Goal: Information Seeking & Learning: Learn about a topic

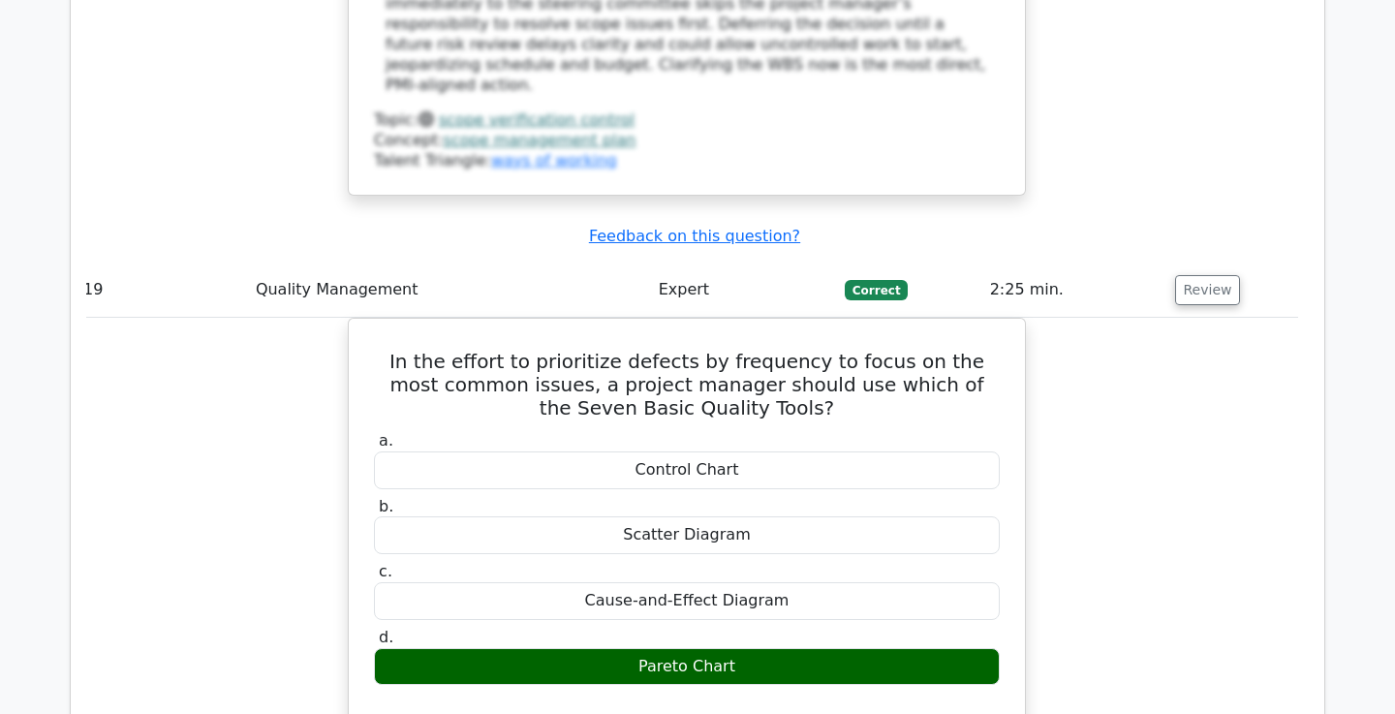
scroll to position [19566, 0]
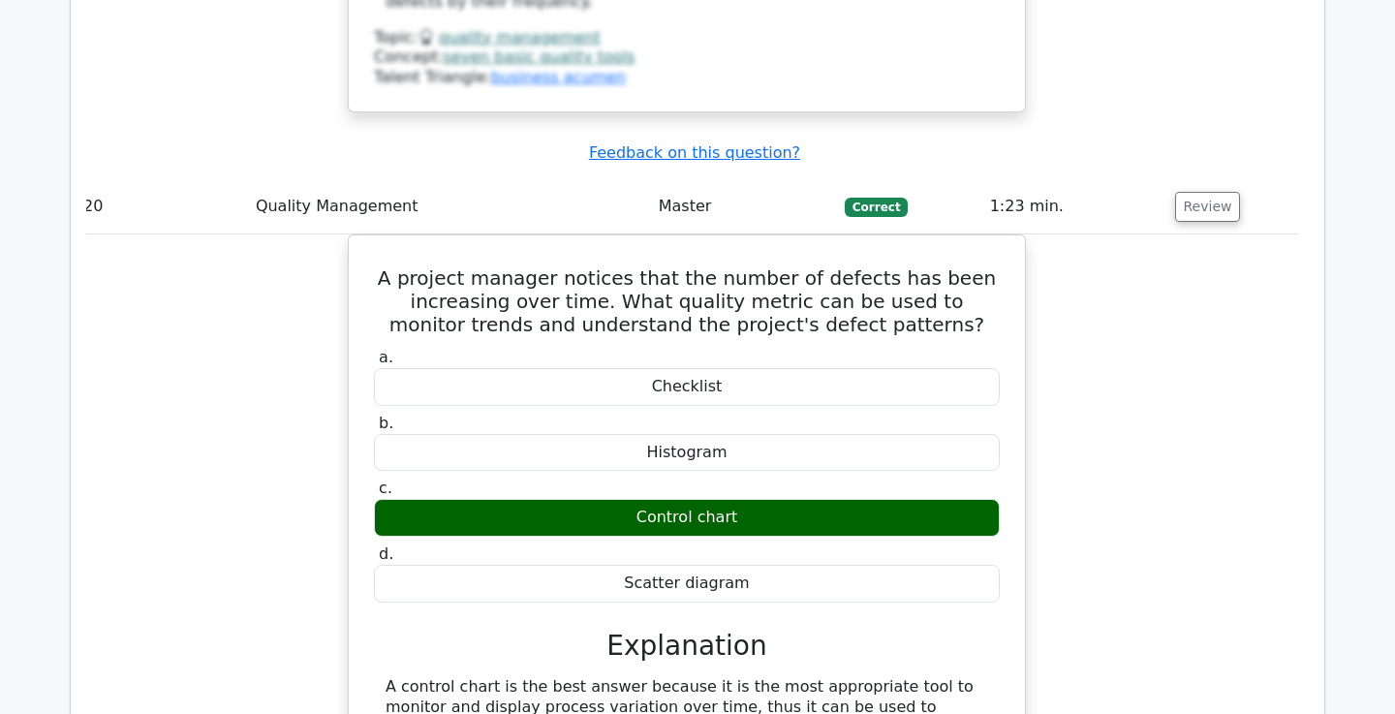
scroll to position [21035, 0]
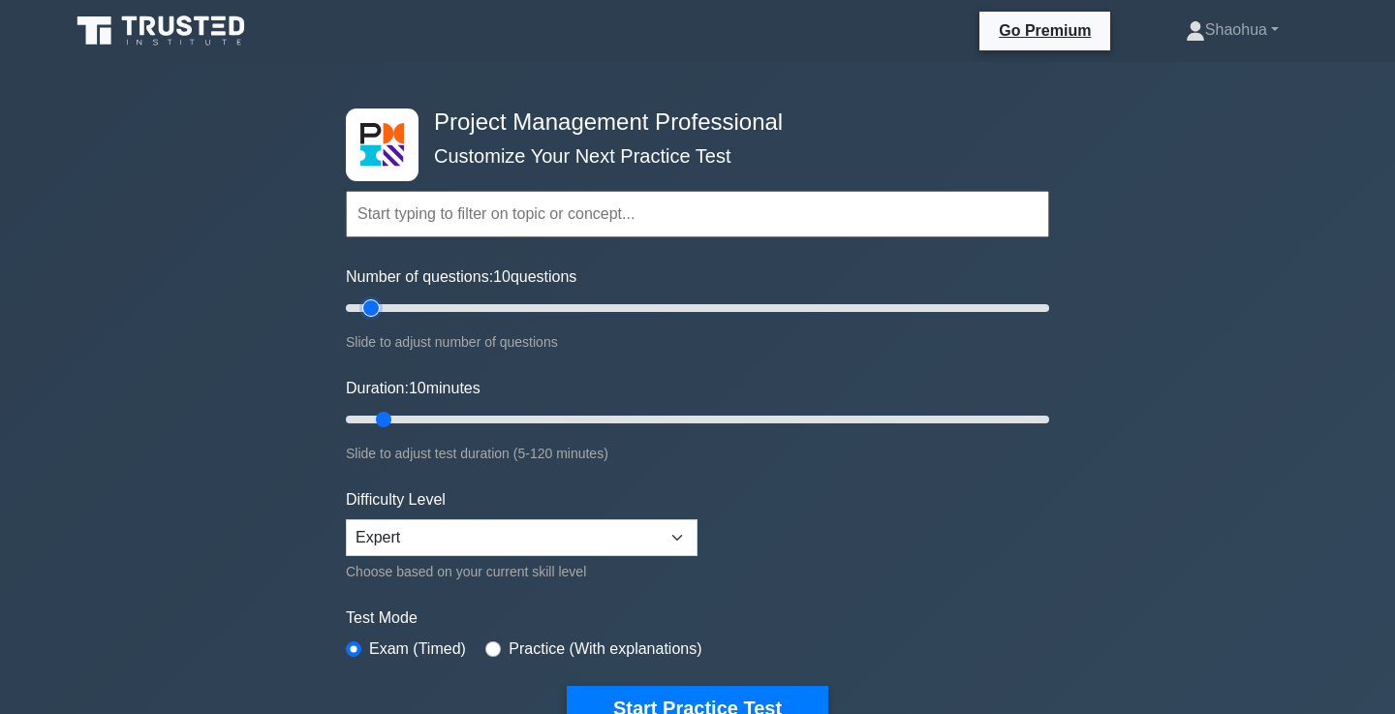
click at [374, 312] on input "Number of questions: 10 questions" at bounding box center [697, 307] width 703 height 23
type input "20"
click at [406, 310] on input "Number of questions: 10 questions" at bounding box center [697, 307] width 703 height 23
click at [410, 415] on input "Duration: 10 minutes" at bounding box center [697, 419] width 703 height 23
click at [410, 415] on input "Duration: 15 minutes" at bounding box center [697, 419] width 703 height 23
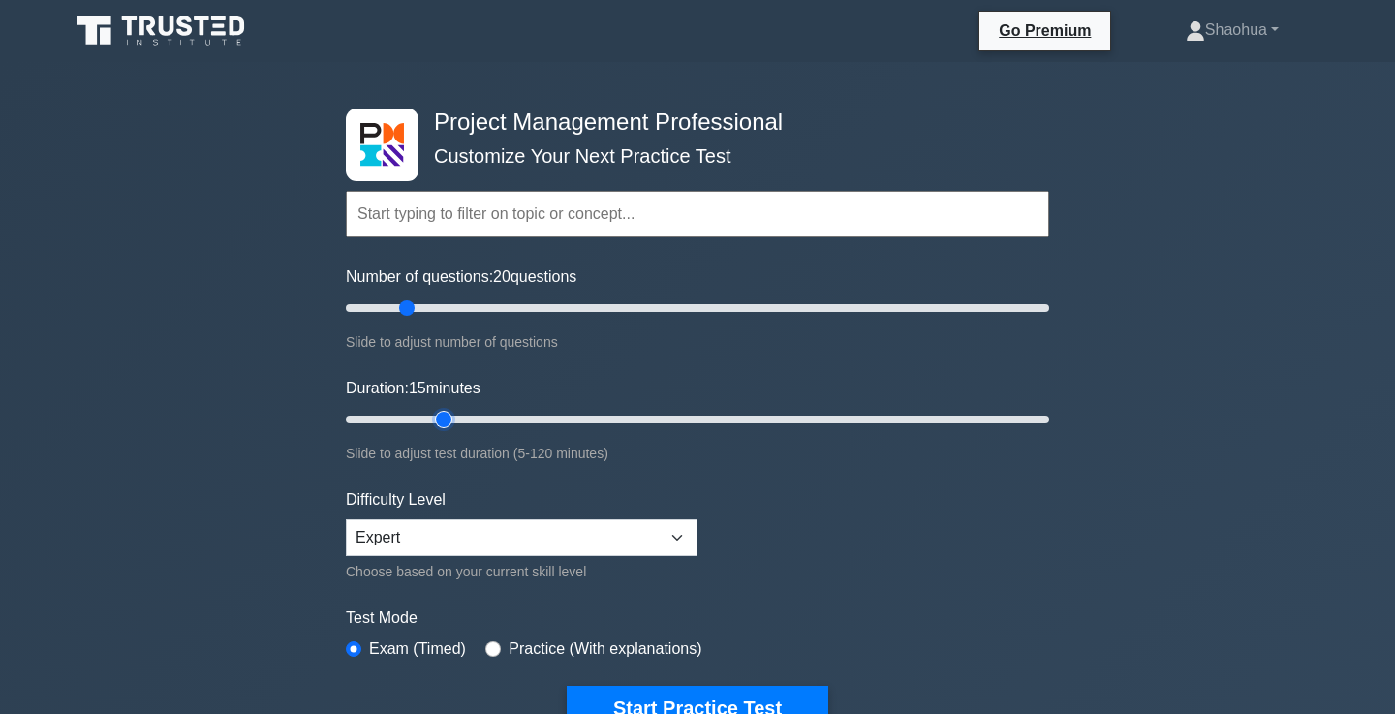
click at [430, 418] on input "Duration: 15 minutes" at bounding box center [697, 419] width 703 height 23
type input "25"
click at [459, 420] on input "Duration: 20 minutes" at bounding box center [697, 419] width 703 height 23
click at [751, 499] on form "Topics Scope Management Time Management Cost Management Quality Management Risk…" at bounding box center [697, 431] width 703 height 599
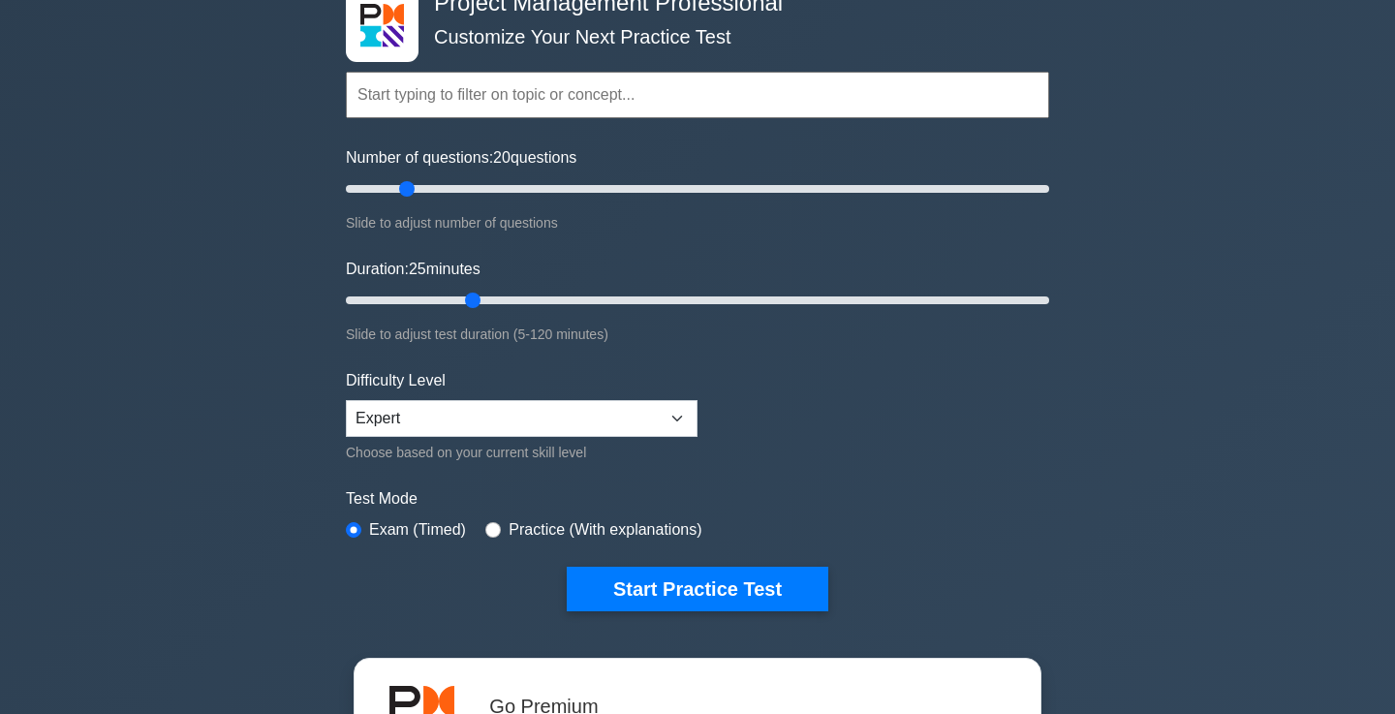
scroll to position [125, 0]
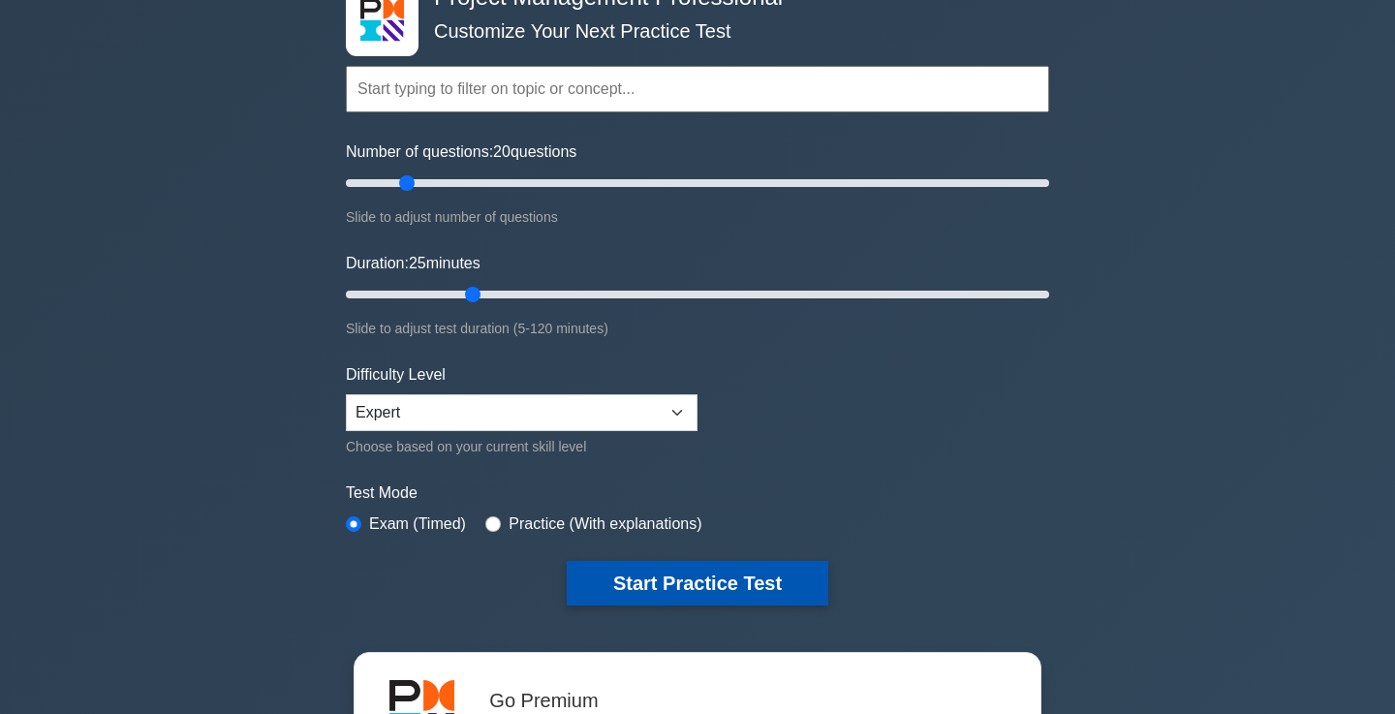
click at [719, 574] on button "Start Practice Test" at bounding box center [698, 583] width 262 height 45
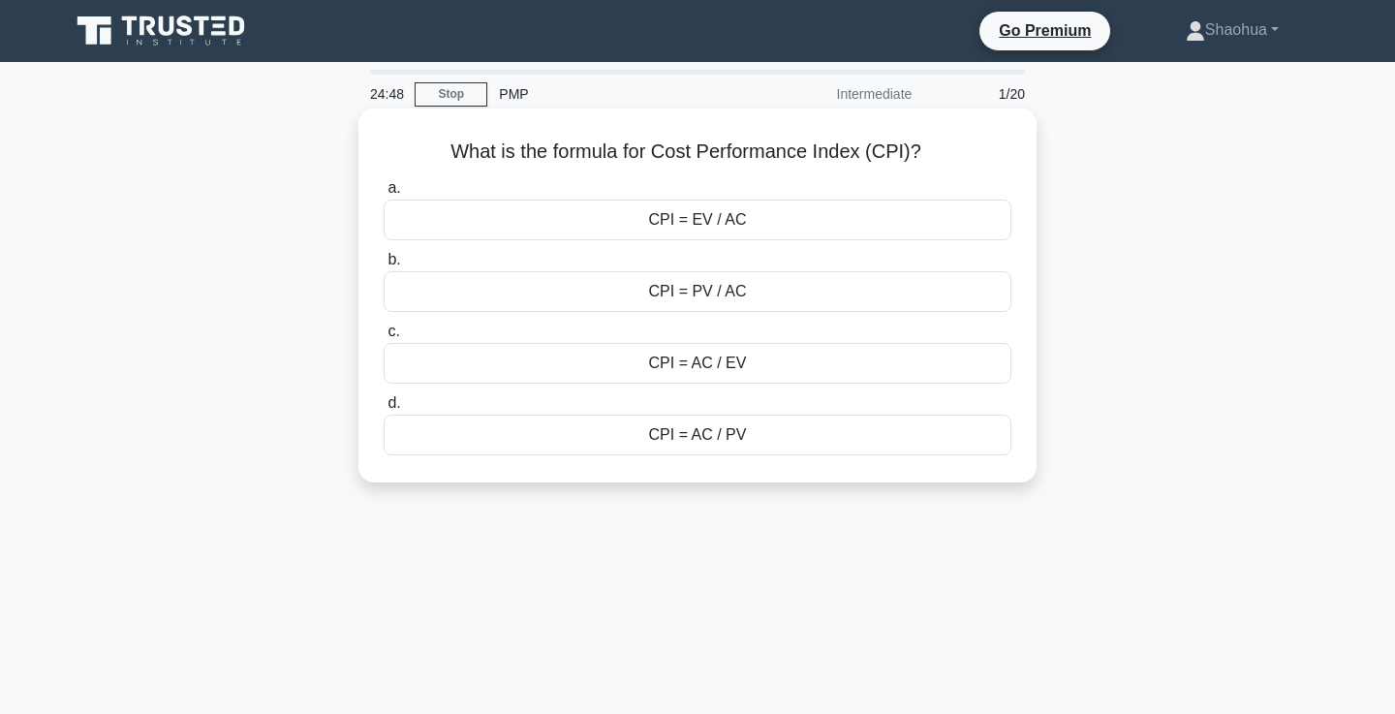
click at [704, 218] on div "CPI = EV / AC" at bounding box center [698, 220] width 628 height 41
click at [384, 195] on input "a. CPI = EV / AC" at bounding box center [384, 188] width 0 height 13
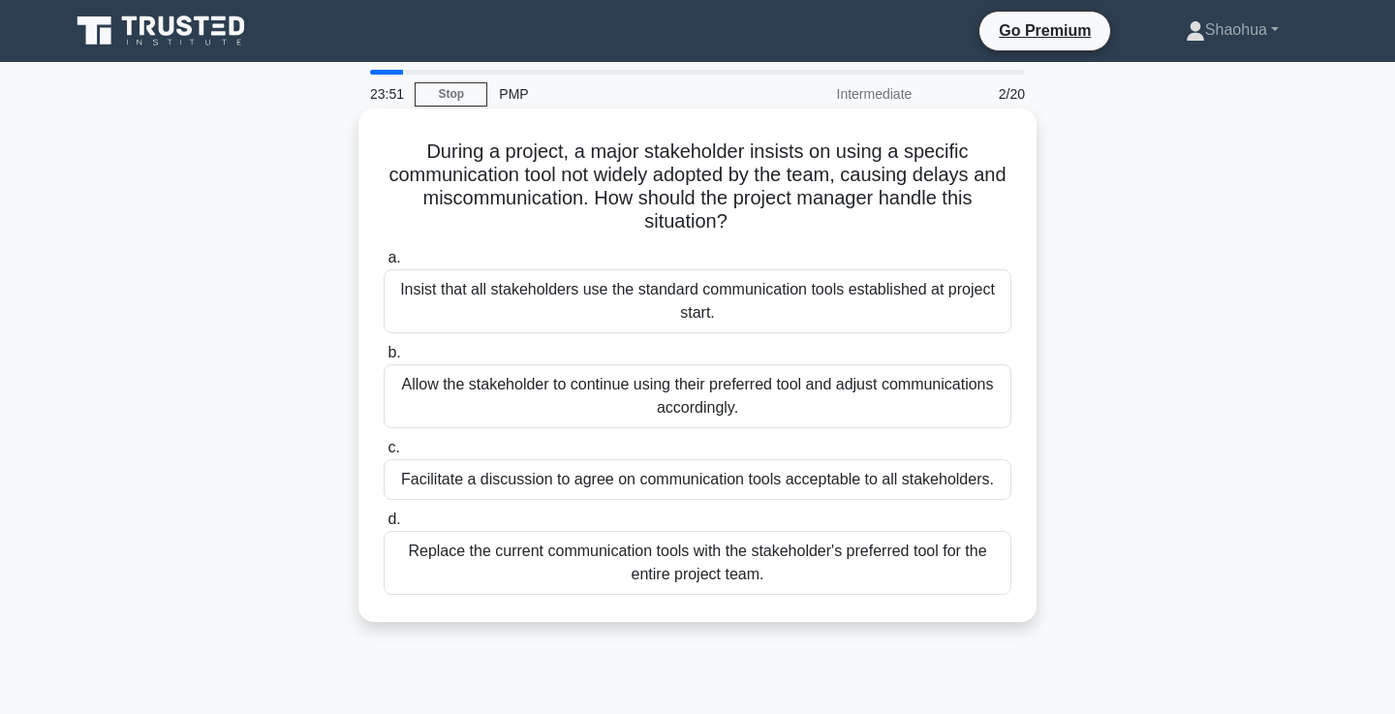
click at [787, 479] on div "Facilitate a discussion to agree on communication tools acceptable to all stake…" at bounding box center [698, 479] width 628 height 41
click at [384, 454] on input "c. Facilitate a discussion to agree on communication tools acceptable to all st…" at bounding box center [384, 448] width 0 height 13
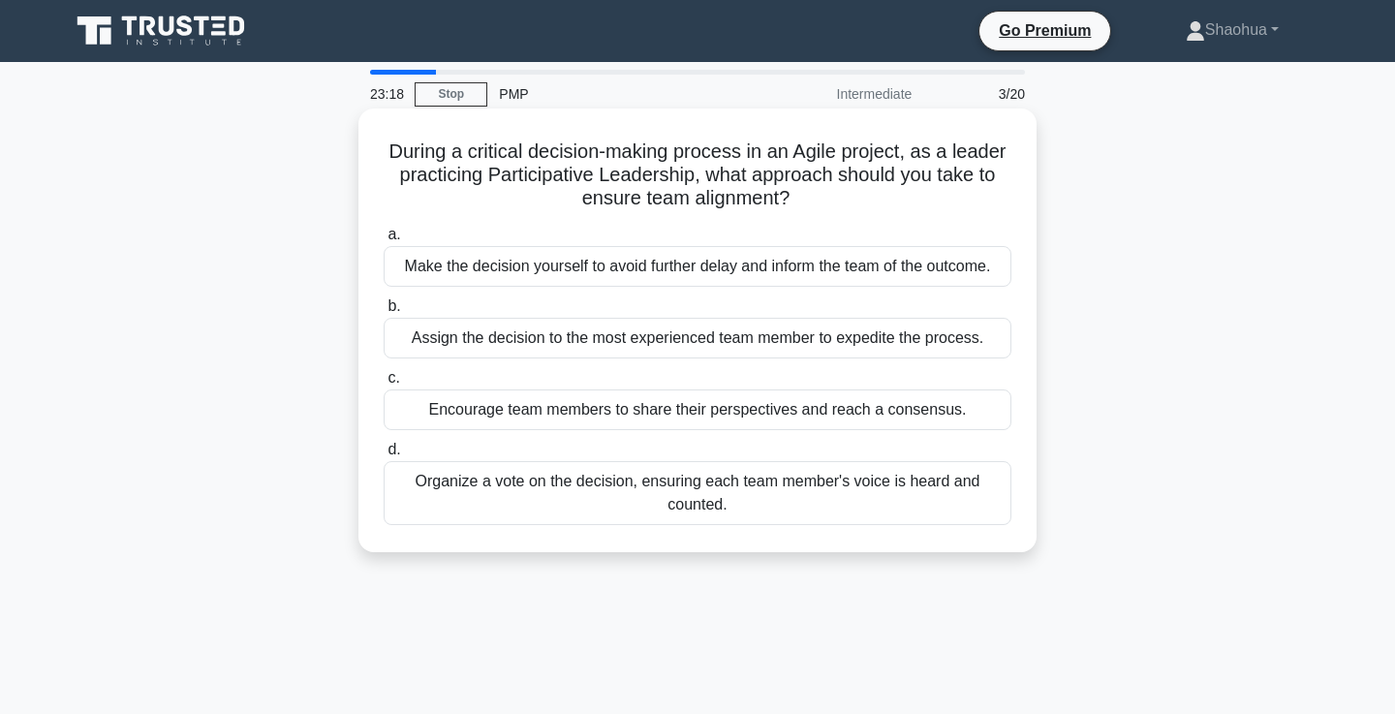
click at [895, 418] on div "Encourage team members to share their perspectives and reach a consensus." at bounding box center [698, 410] width 628 height 41
click at [384, 385] on input "c. Encourage team members to share their perspectives and reach a consensus." at bounding box center [384, 378] width 0 height 13
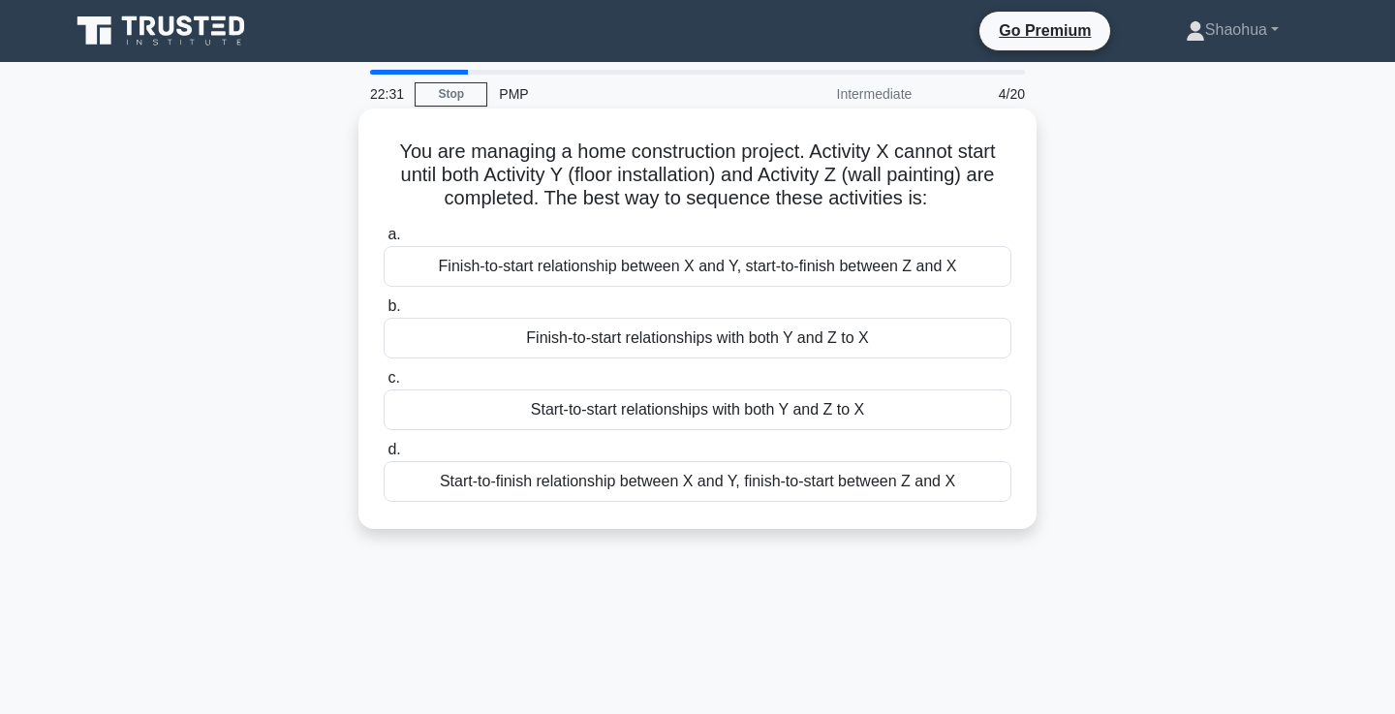
click at [905, 342] on div "Finish-to-start relationships with both Y and Z to X" at bounding box center [698, 338] width 628 height 41
click at [384, 313] on input "b. Finish-to-start relationships with both Y and Z to X" at bounding box center [384, 306] width 0 height 13
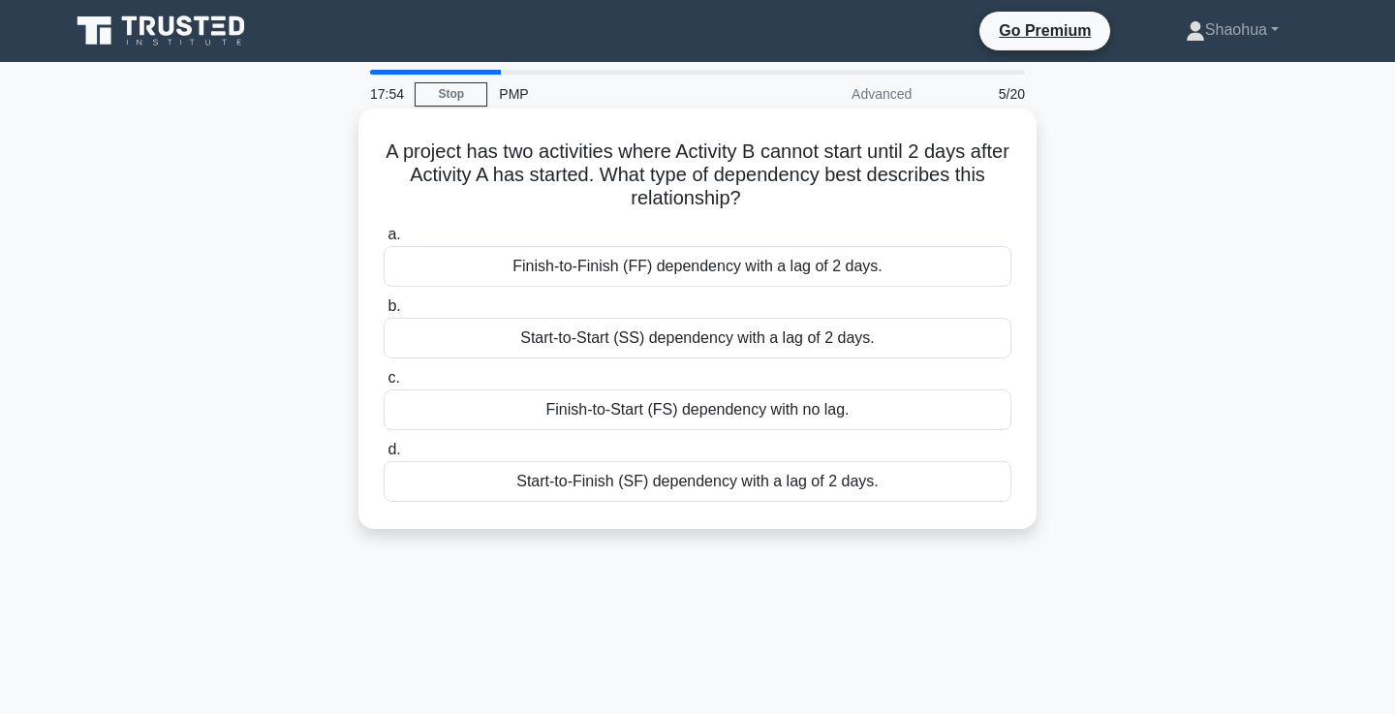
click at [885, 336] on div "Start-to-Start (SS) dependency with a lag of 2 days." at bounding box center [698, 338] width 628 height 41
click at [384, 313] on input "b. Start-to-Start (SS) dependency with a lag of 2 days." at bounding box center [384, 306] width 0 height 13
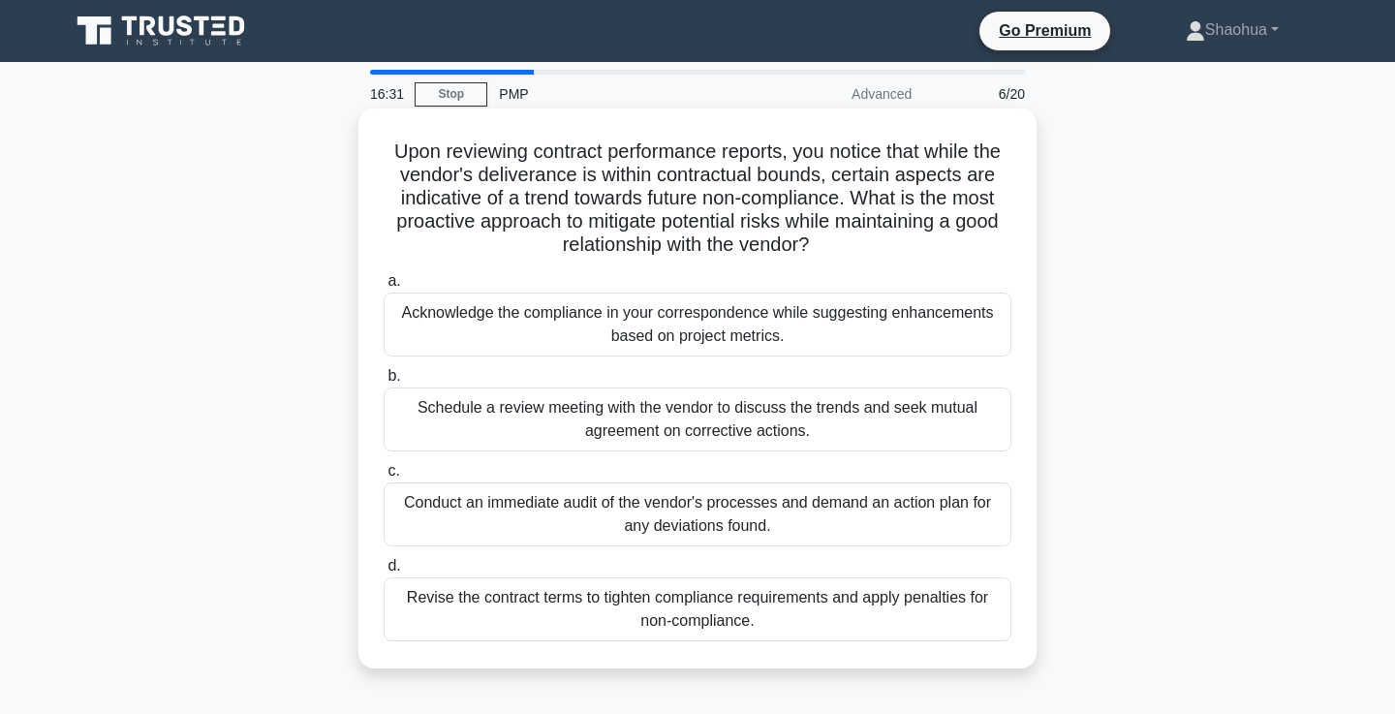
click at [490, 412] on div "Schedule a review meeting with the vendor to discuss the trends and seek mutual…" at bounding box center [698, 420] width 628 height 64
click at [384, 383] on input "b. Schedule a review meeting with the vendor to discuss the trends and seek mut…" at bounding box center [384, 376] width 0 height 13
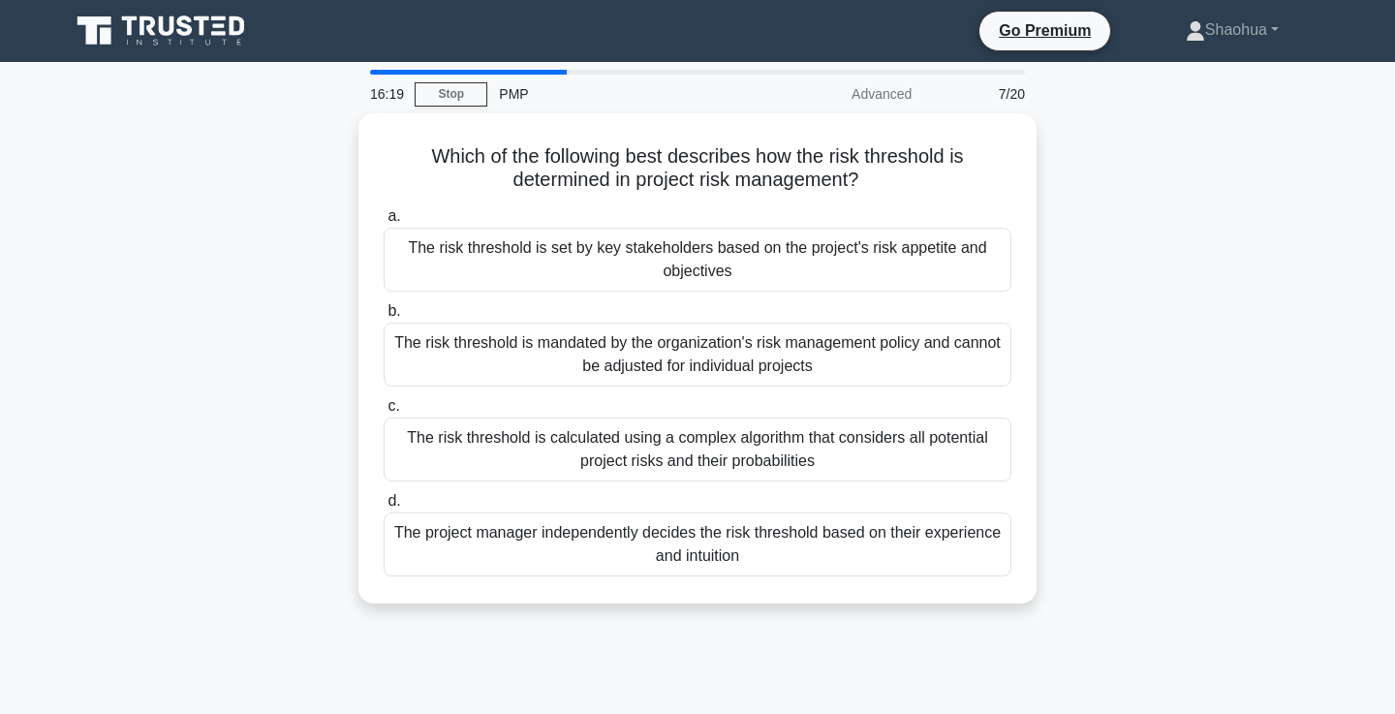
click at [1299, 431] on div "Which of the following best describes how the risk threshold is determined in p…" at bounding box center [697, 370] width 1279 height 514
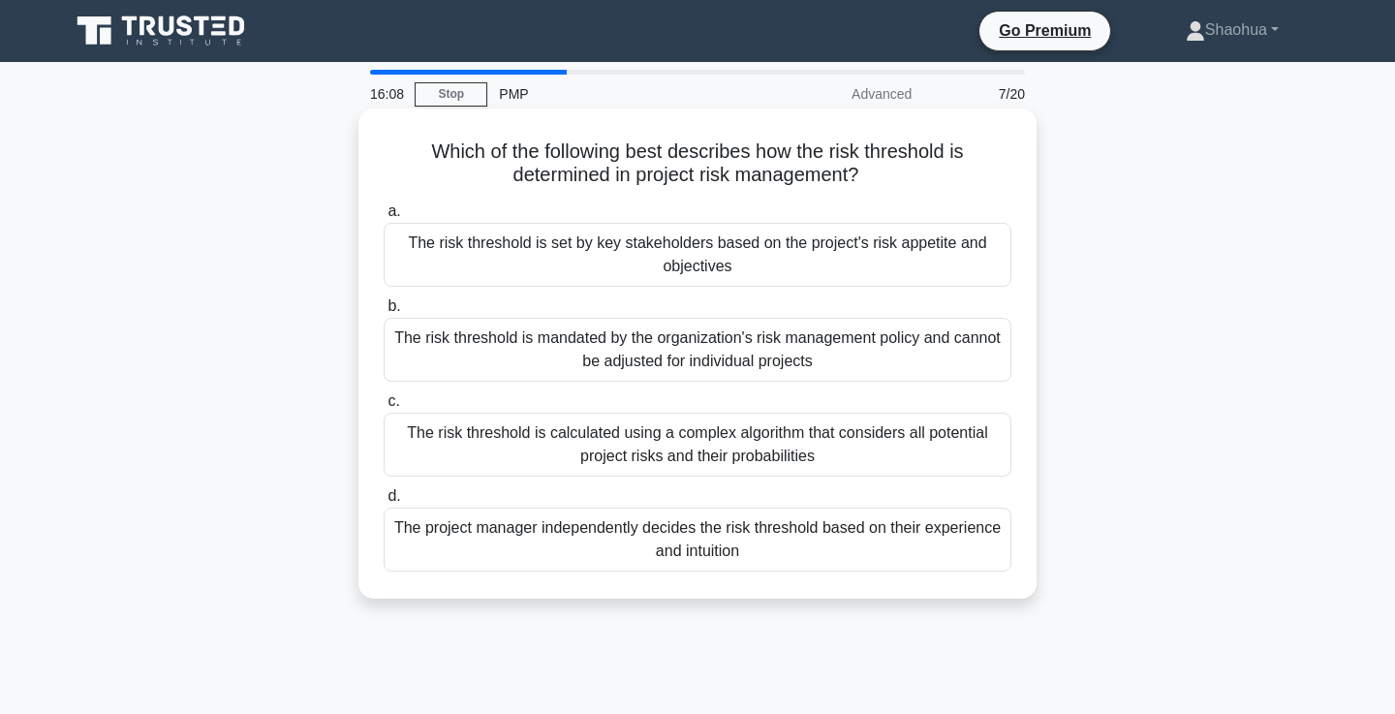
click at [1007, 259] on div "The risk threshold is set by key stakeholders based on the project's risk appet…" at bounding box center [698, 255] width 628 height 64
click at [384, 218] on input "a. The risk threshold is set by key stakeholders based on the project's risk ap…" at bounding box center [384, 211] width 0 height 13
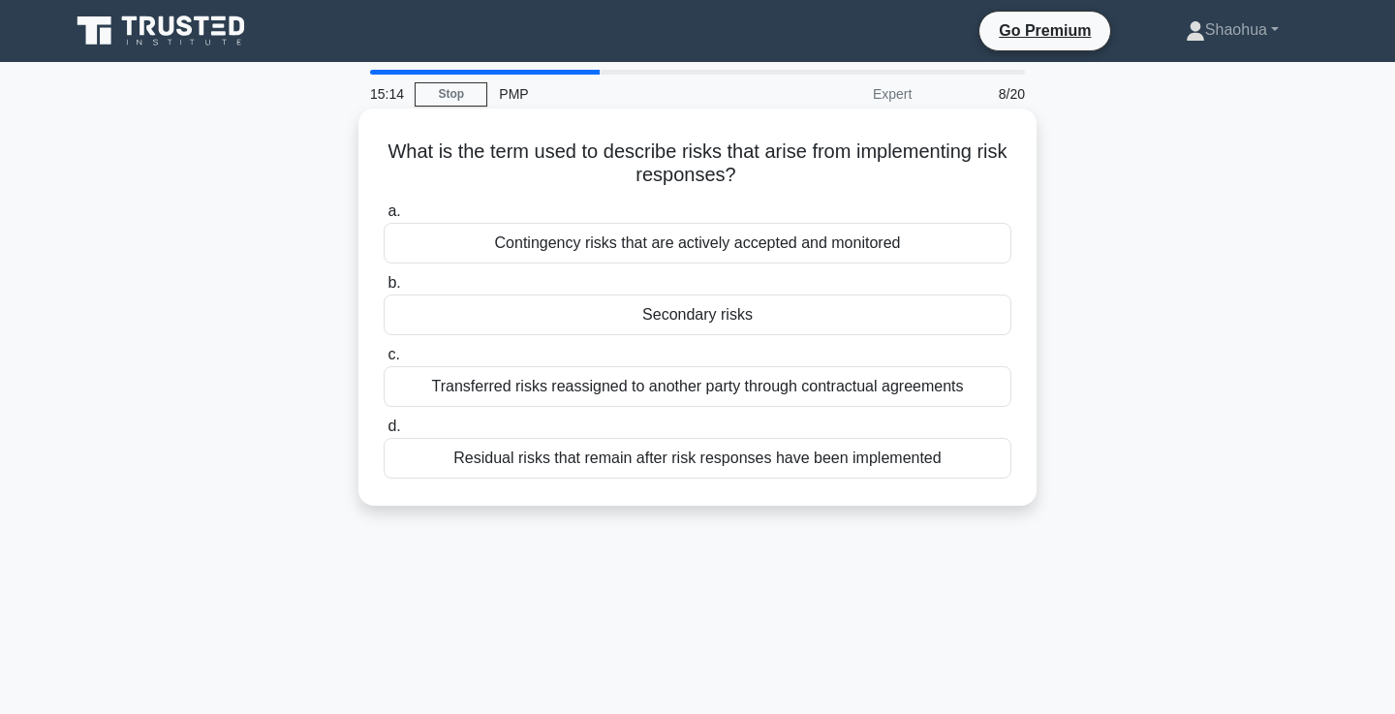
click at [957, 455] on div "Residual risks that remain after risk responses have been implemented" at bounding box center [698, 458] width 628 height 41
click at [384, 433] on input "d. Residual risks that remain after risk responses have been implemented" at bounding box center [384, 427] width 0 height 13
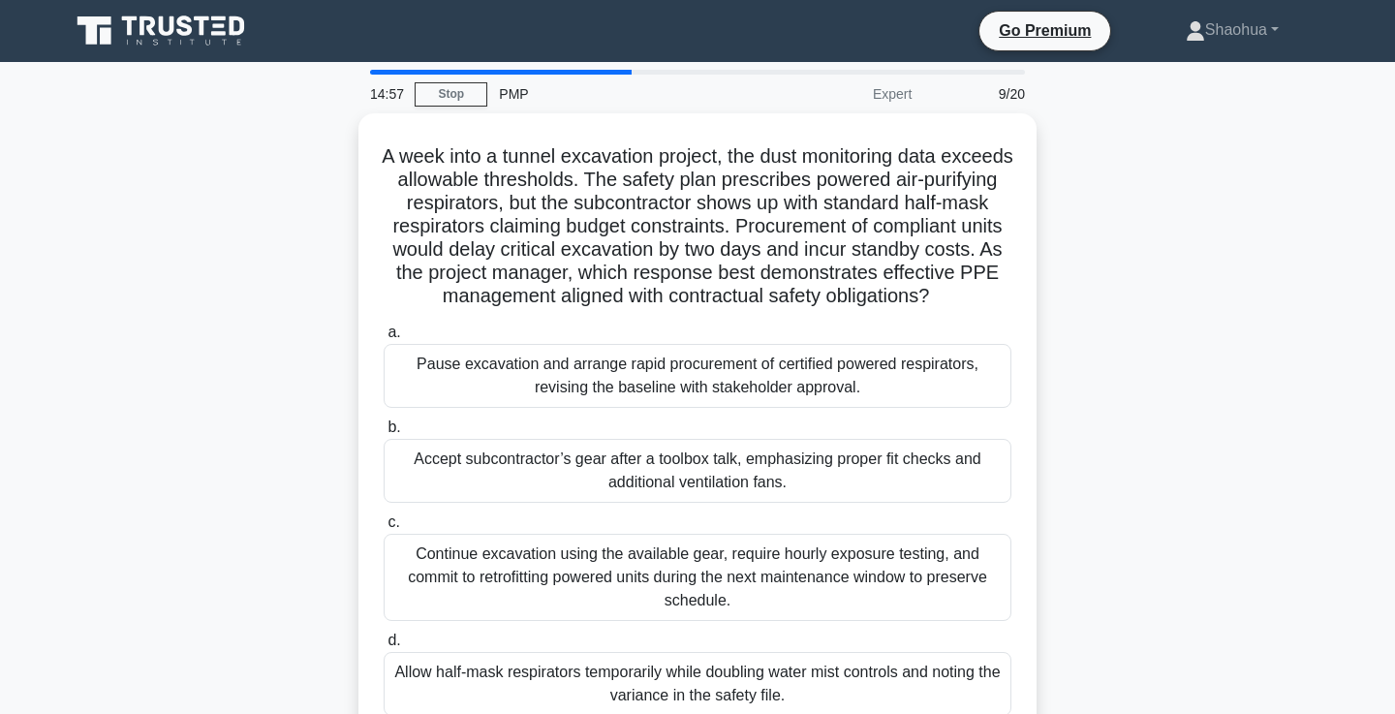
click at [1101, 203] on div "A week into a tunnel excavation project, the dust monitoring data exceeds allow…" at bounding box center [697, 439] width 1279 height 653
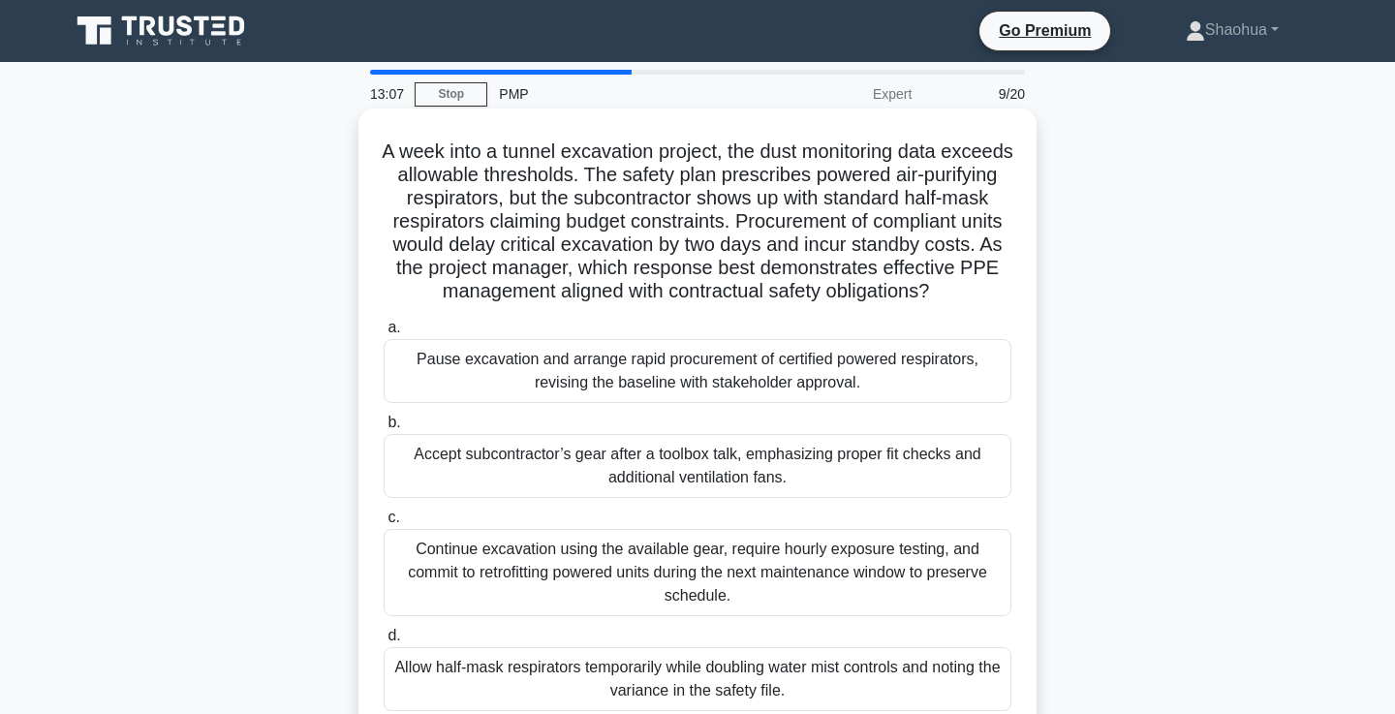
click at [877, 364] on div "Pause excavation and arrange rapid procurement of certified powered respirators…" at bounding box center [698, 371] width 628 height 64
click at [384, 334] on input "a. Pause excavation and arrange rapid procurement of certified powered respirat…" at bounding box center [384, 328] width 0 height 13
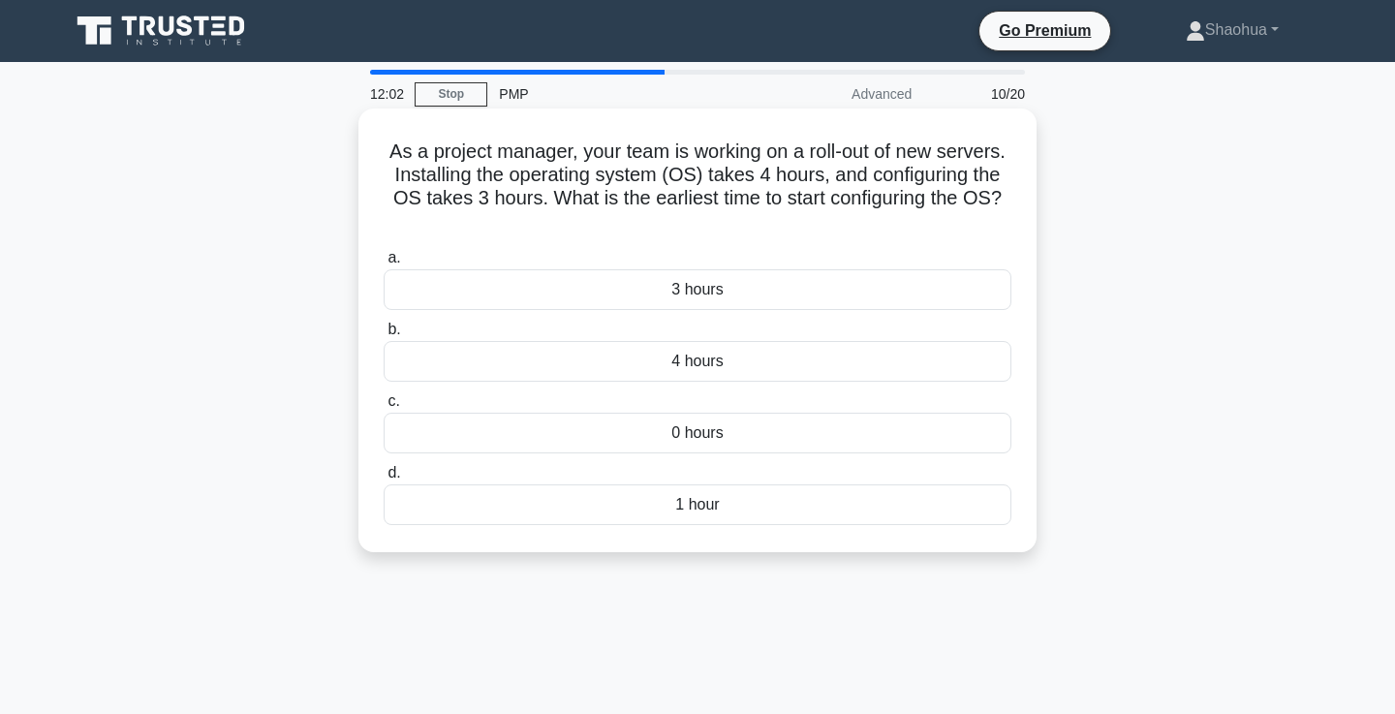
click at [819, 371] on div "4 hours" at bounding box center [698, 361] width 628 height 41
click at [384, 336] on input "b. 4 hours" at bounding box center [384, 330] width 0 height 13
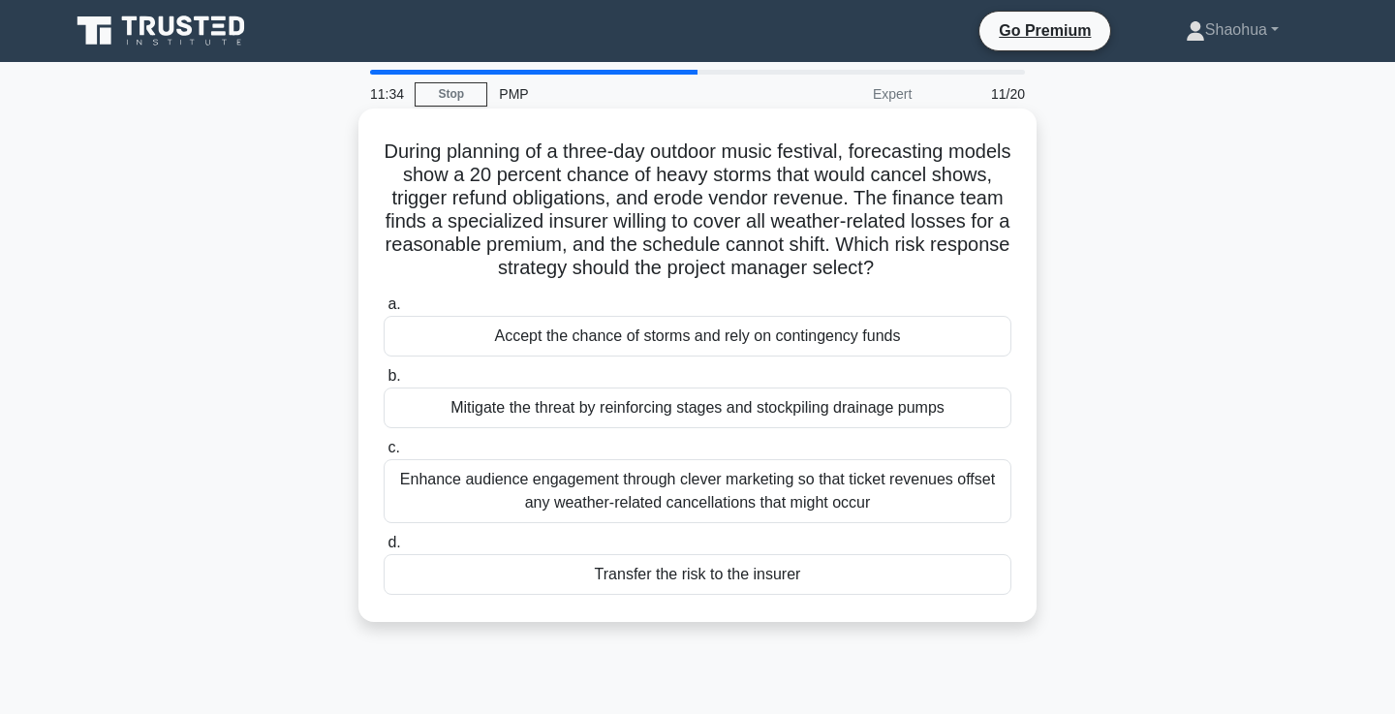
click at [820, 571] on div "Transfer the risk to the insurer" at bounding box center [698, 574] width 628 height 41
click at [384, 549] on input "d. Transfer the risk to the insurer" at bounding box center [384, 543] width 0 height 13
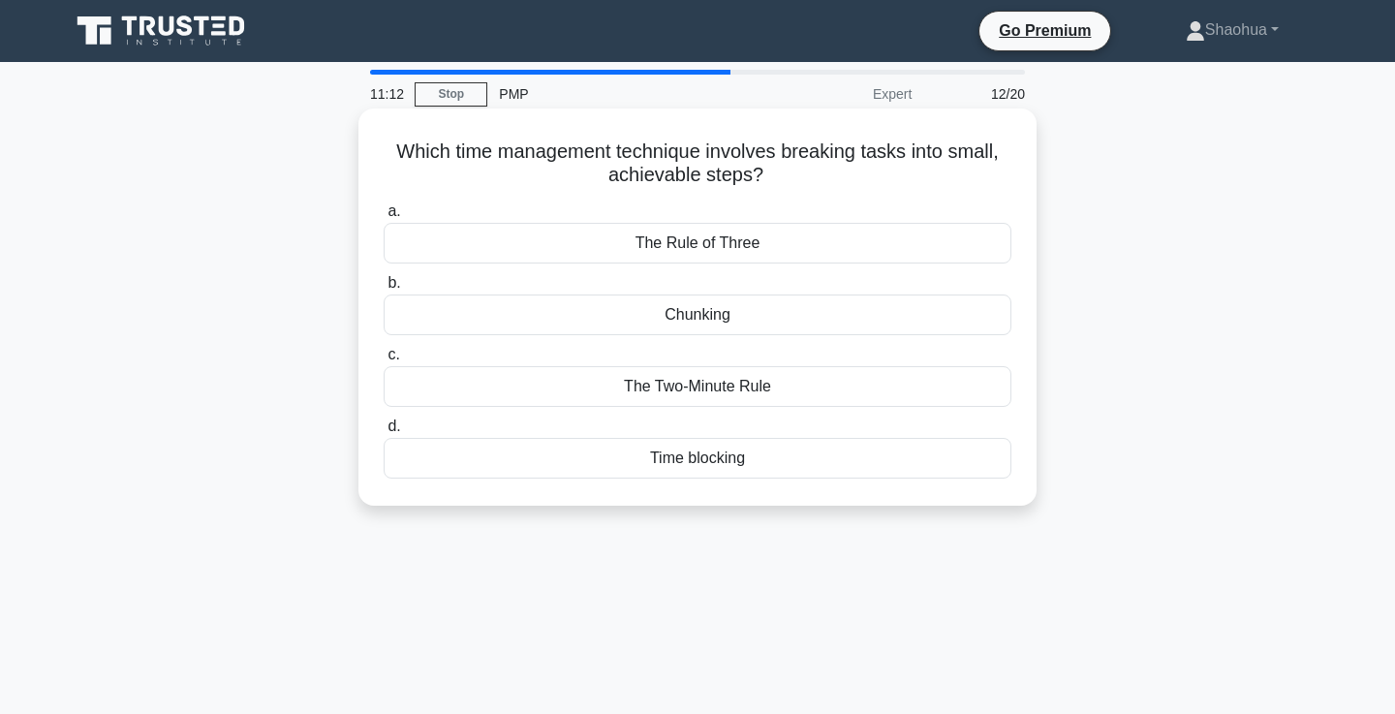
click at [866, 292] on label "b. Chunking" at bounding box center [698, 303] width 628 height 64
click at [384, 290] on input "b. Chunking" at bounding box center [384, 283] width 0 height 13
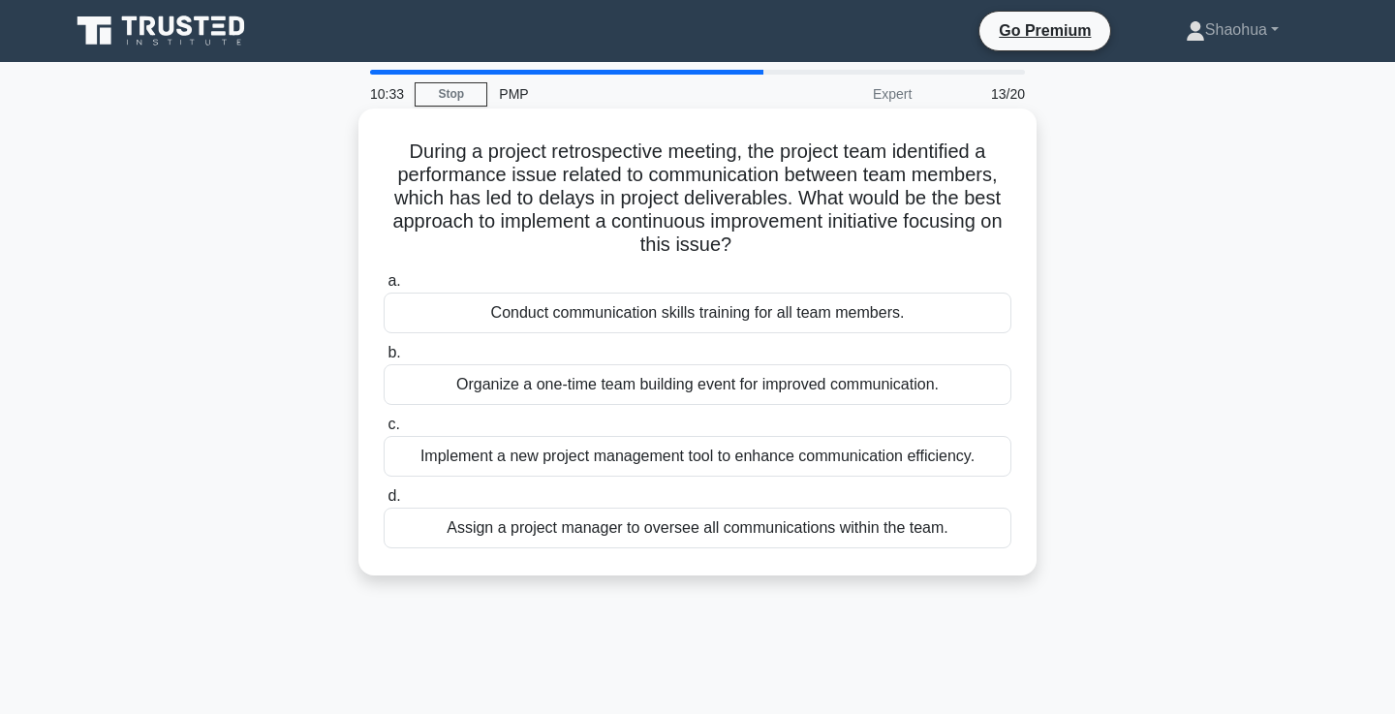
click at [766, 457] on div "Implement a new project management tool to enhance communication efficiency." at bounding box center [698, 456] width 628 height 41
click at [384, 431] on input "c. Implement a new project management tool to enhance communication efficiency." at bounding box center [384, 425] width 0 height 13
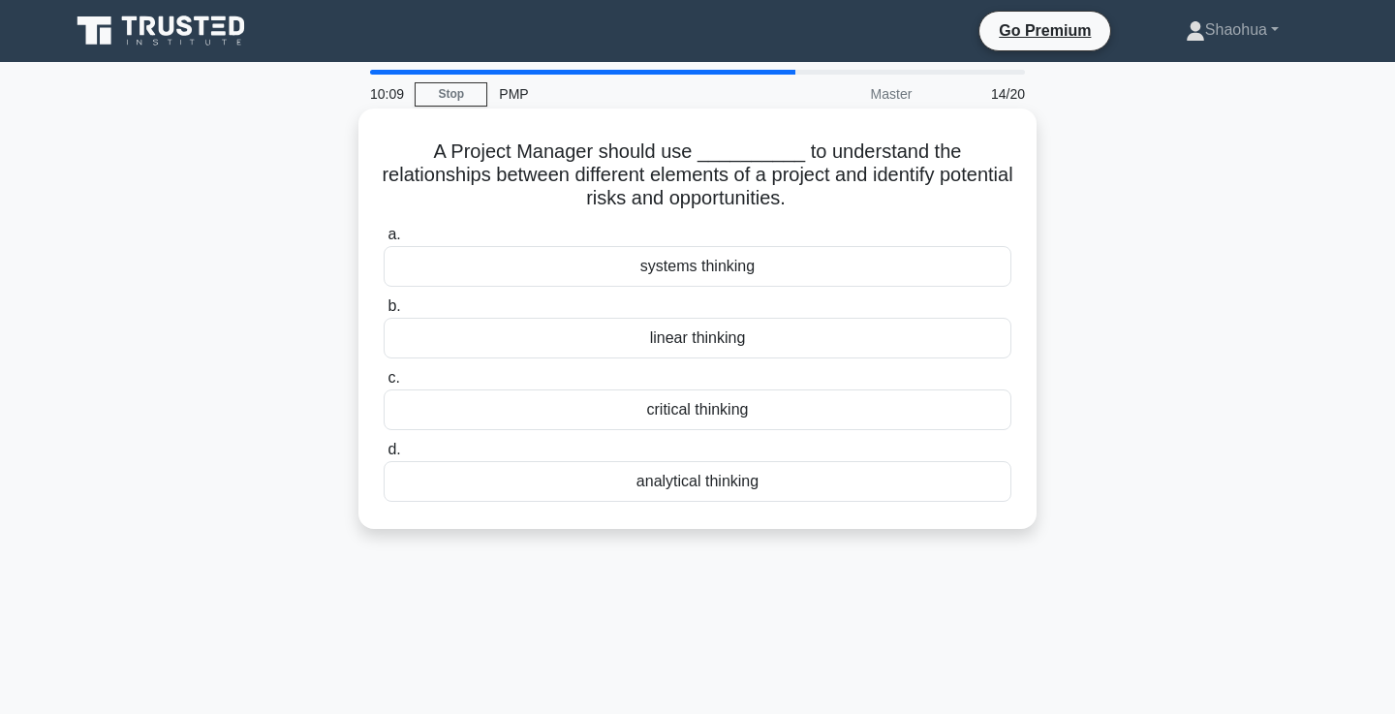
click at [1006, 415] on div "critical thinking" at bounding box center [698, 410] width 628 height 41
click at [384, 385] on input "c. critical thinking" at bounding box center [384, 378] width 0 height 13
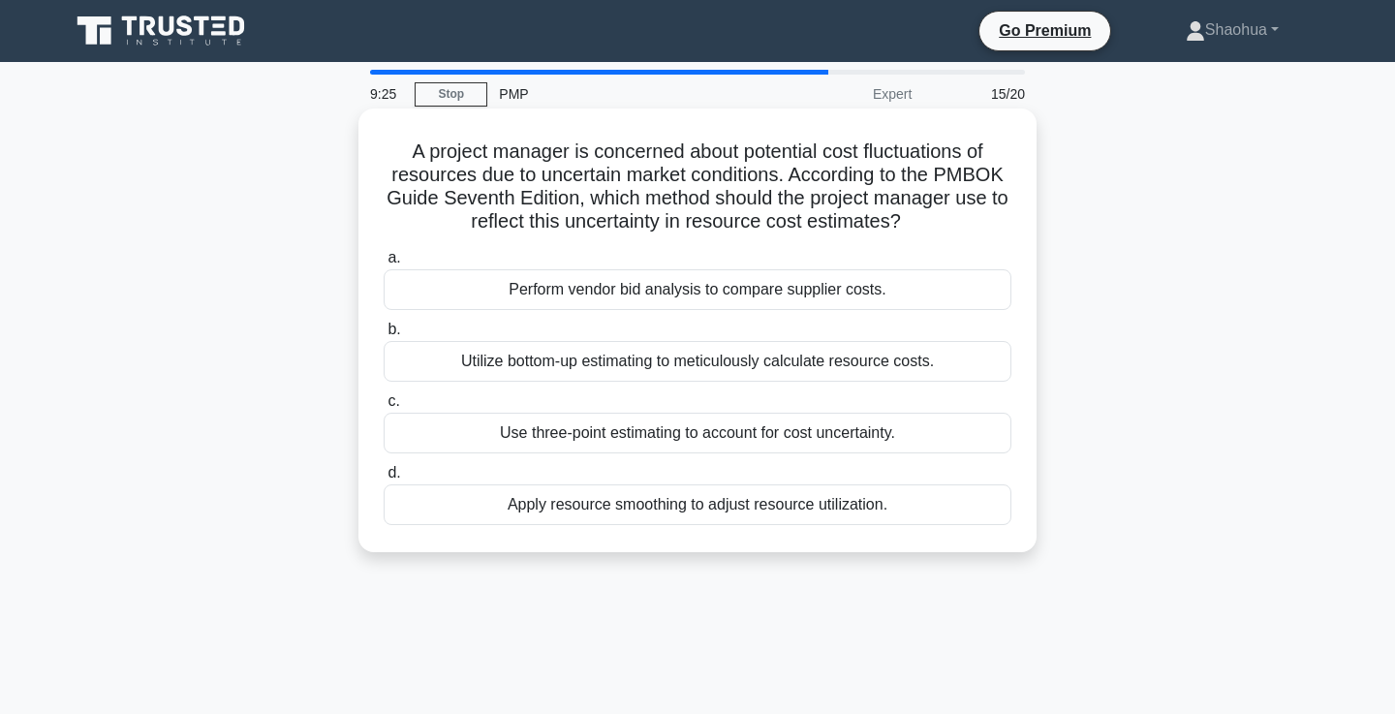
click at [884, 434] on div "Use three-point estimating to account for cost uncertainty." at bounding box center [698, 433] width 628 height 41
click at [384, 408] on input "c. Use three-point estimating to account for cost uncertainty." at bounding box center [384, 401] width 0 height 13
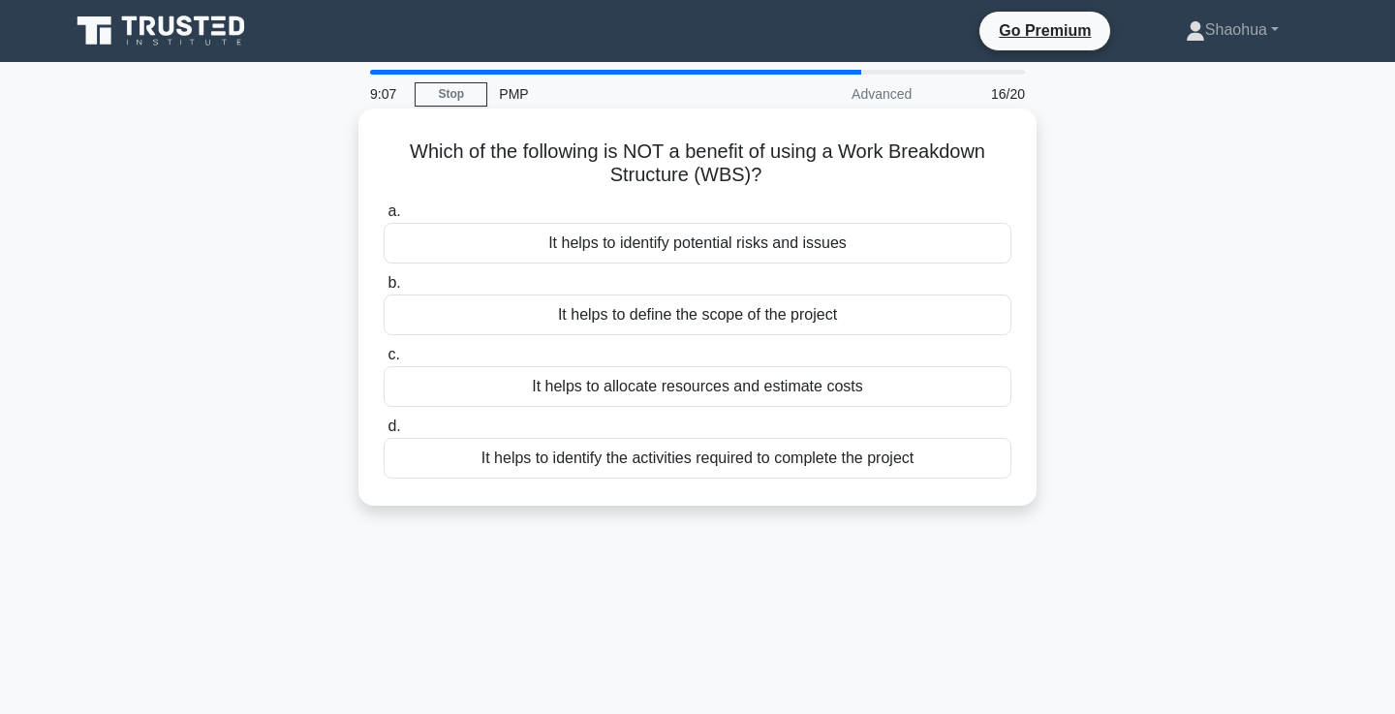
click at [703, 326] on div "It helps to define the scope of the project" at bounding box center [698, 315] width 628 height 41
click at [384, 290] on input "b. It helps to define the scope of the project" at bounding box center [384, 283] width 0 height 13
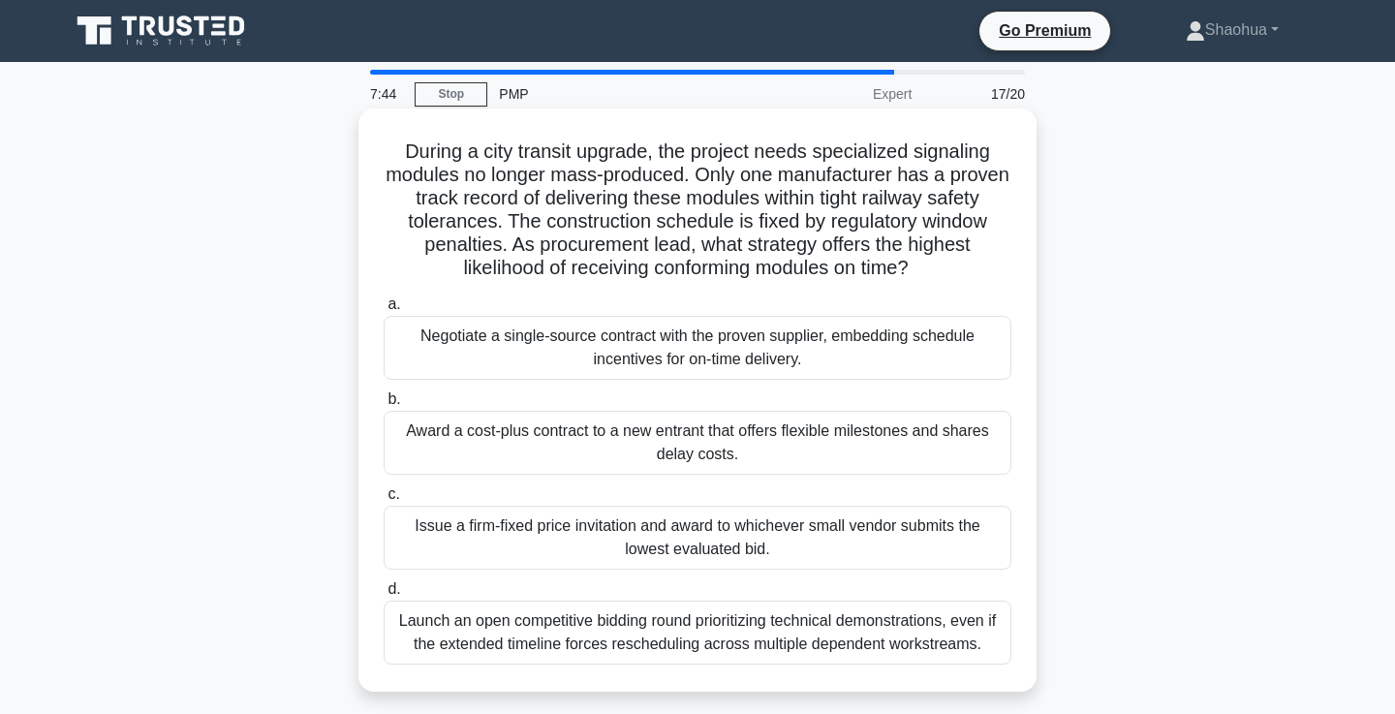
click at [971, 361] on div "Negotiate a single-source contract with the proven supplier, embedding schedule…" at bounding box center [698, 348] width 628 height 64
click at [384, 311] on input "a. Negotiate a single-source contract with the proven supplier, embedding sched…" at bounding box center [384, 304] width 0 height 13
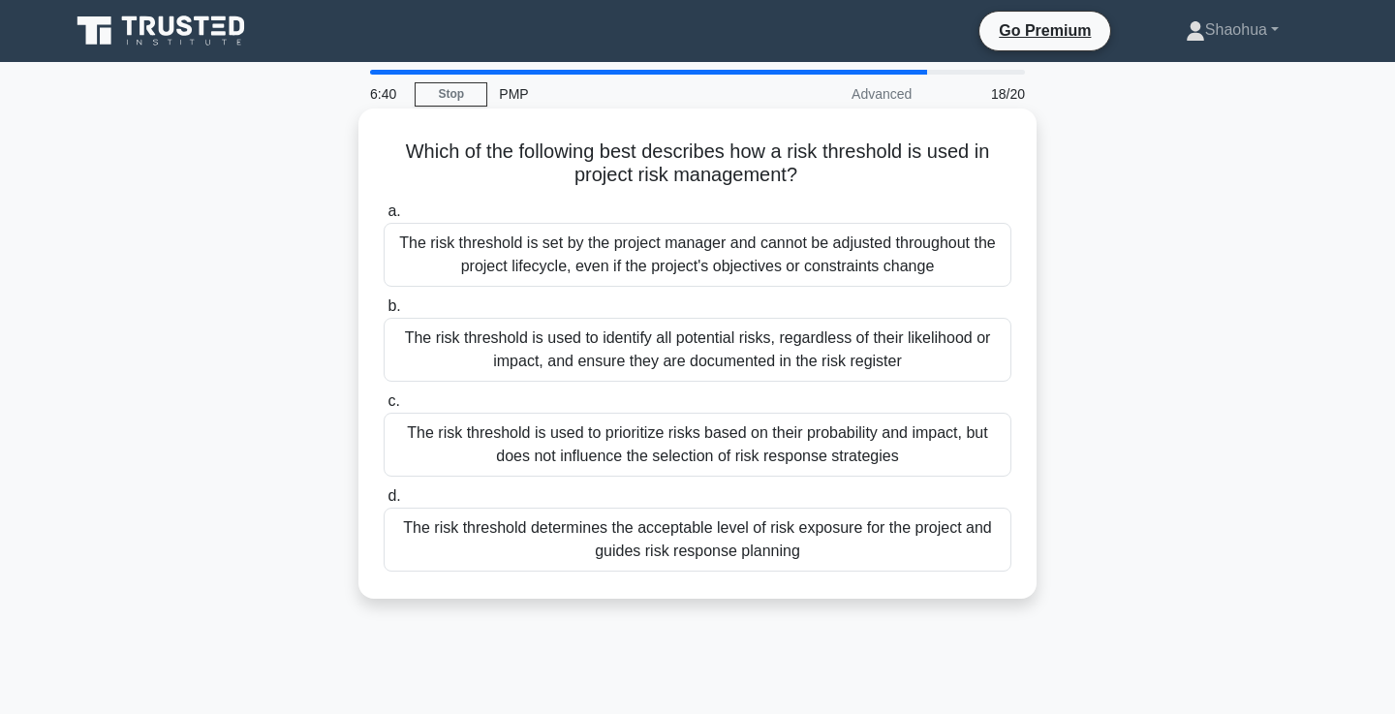
click at [959, 553] on div "The risk threshold determines the acceptable level of risk exposure for the pro…" at bounding box center [698, 540] width 628 height 64
click at [384, 503] on input "d. The risk threshold determines the acceptable level of risk exposure for the …" at bounding box center [384, 496] width 0 height 13
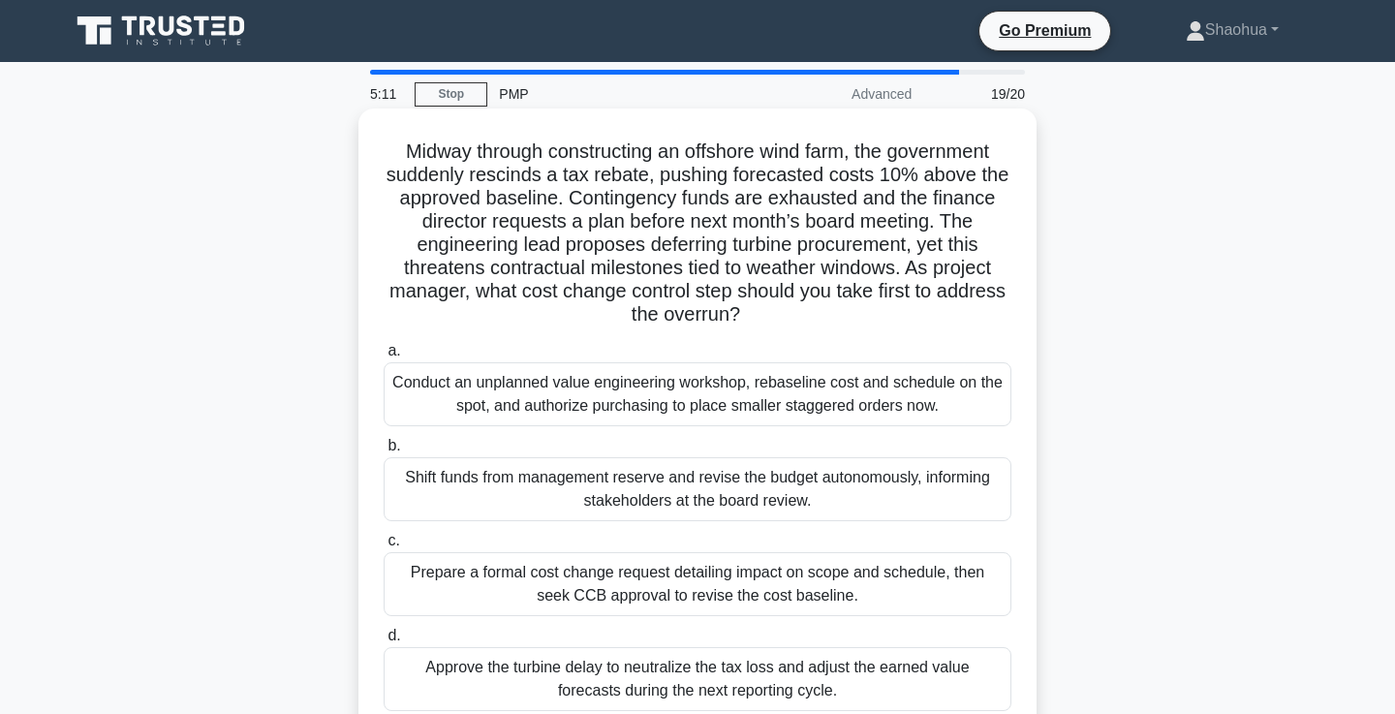
click at [985, 576] on div "Prepare a formal cost change request detailing impact on scope and schedule, th…" at bounding box center [698, 584] width 628 height 64
click at [384, 547] on input "c. Prepare a formal cost change request detailing impact on scope and schedule,…" at bounding box center [384, 541] width 0 height 13
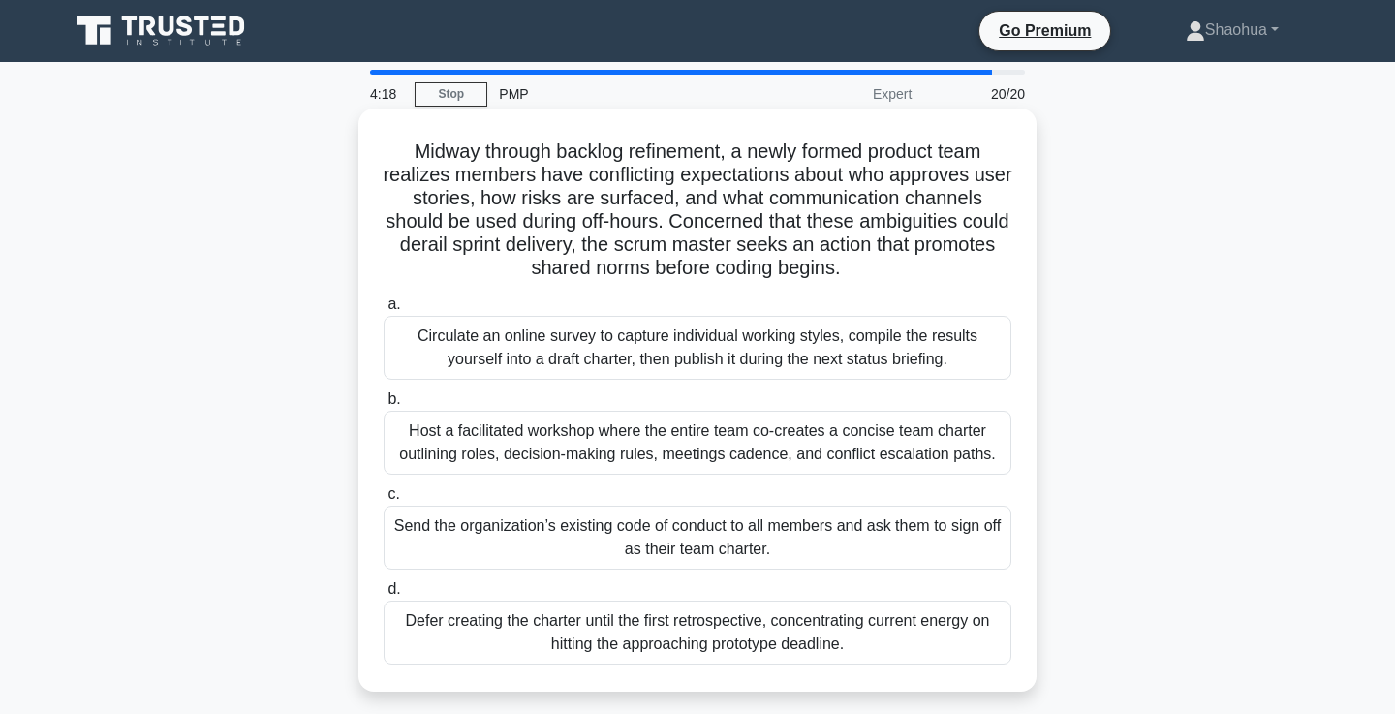
click at [913, 428] on div "Host a facilitated workshop where the entire team co-creates a concise team cha…" at bounding box center [698, 443] width 628 height 64
click at [384, 406] on input "b. Host a facilitated workshop where the entire team co-creates a concise team …" at bounding box center [384, 399] width 0 height 13
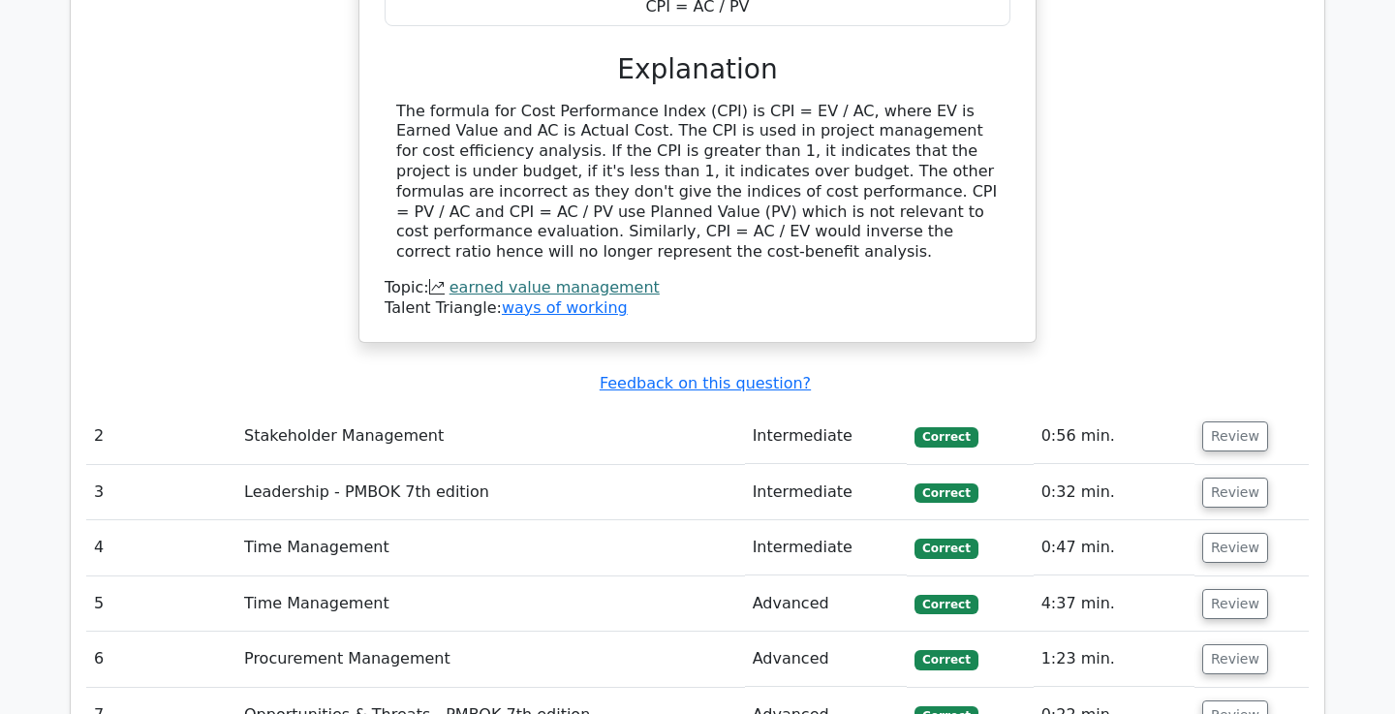
scroll to position [2517, 0]
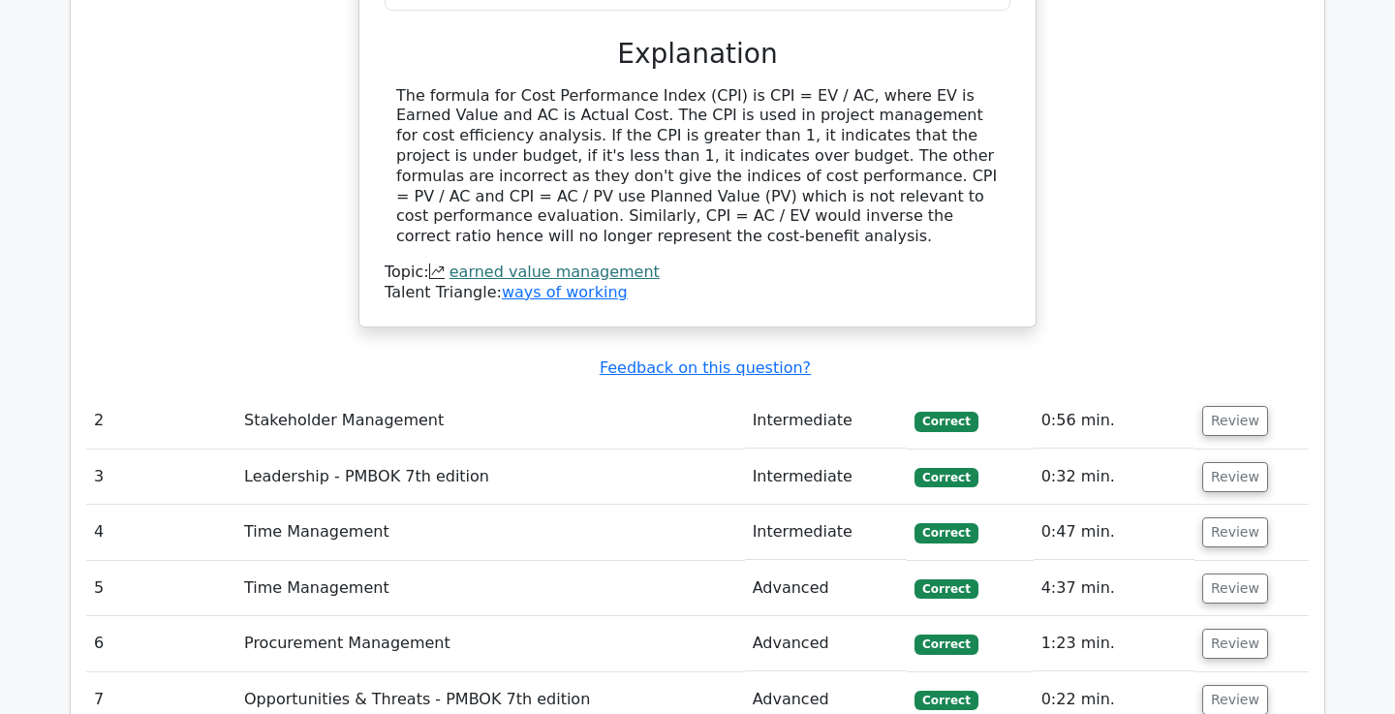
click at [1197, 393] on td "Review" at bounding box center [1252, 420] width 114 height 55
click at [1226, 406] on button "Review" at bounding box center [1235, 421] width 66 height 30
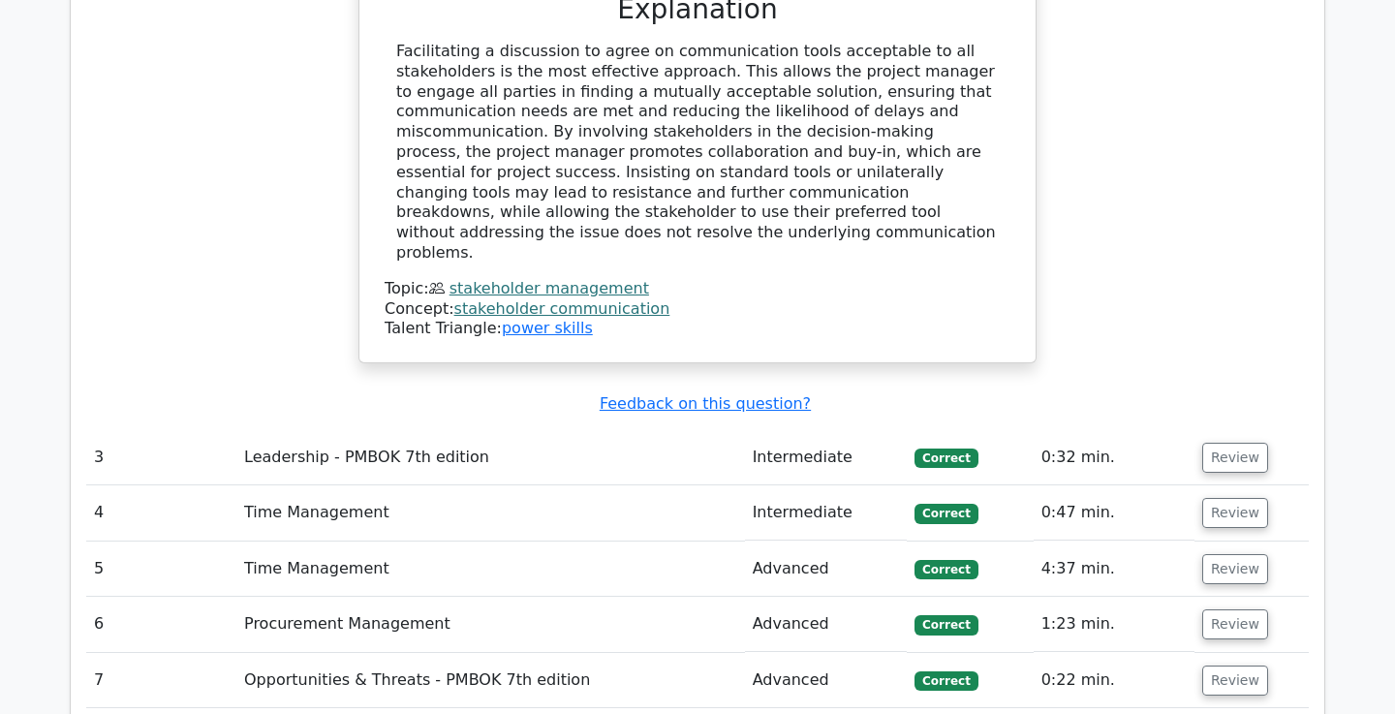
scroll to position [3473, 0]
click at [1238, 442] on button "Review" at bounding box center [1235, 457] width 66 height 30
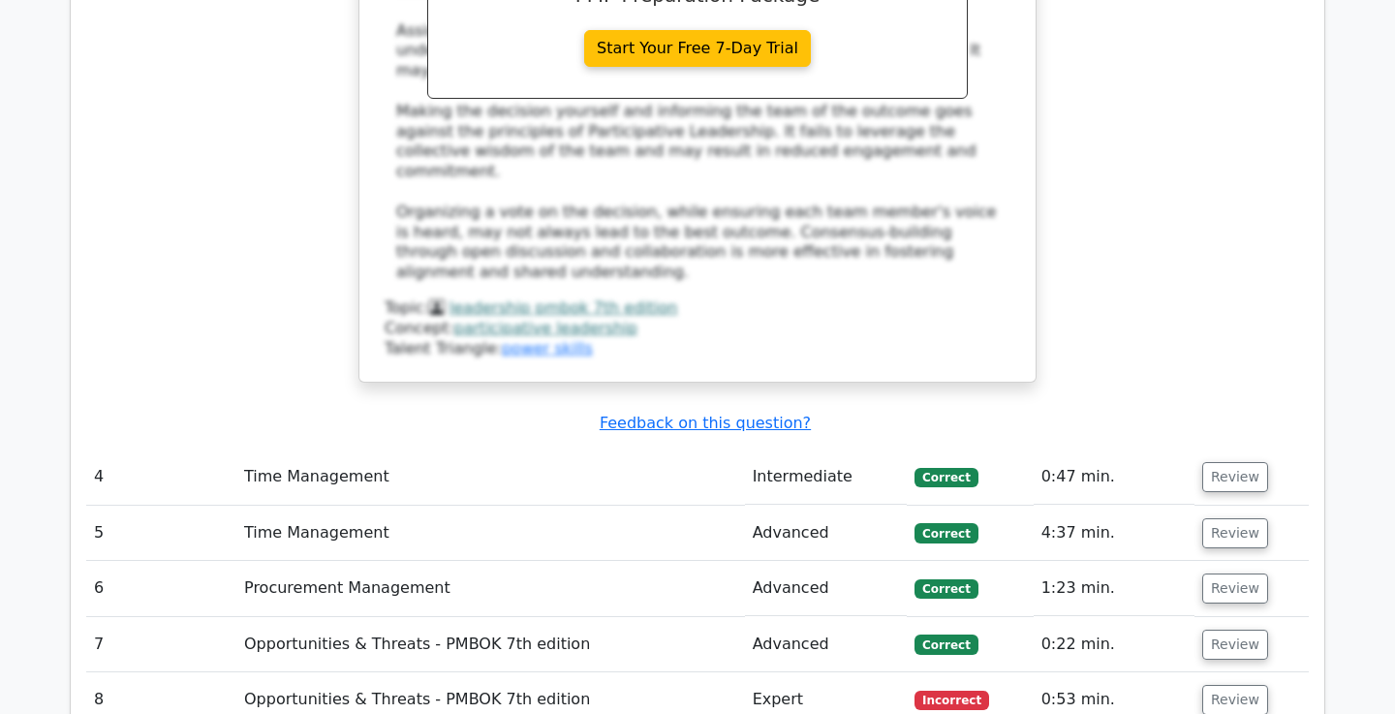
scroll to position [4563, 0]
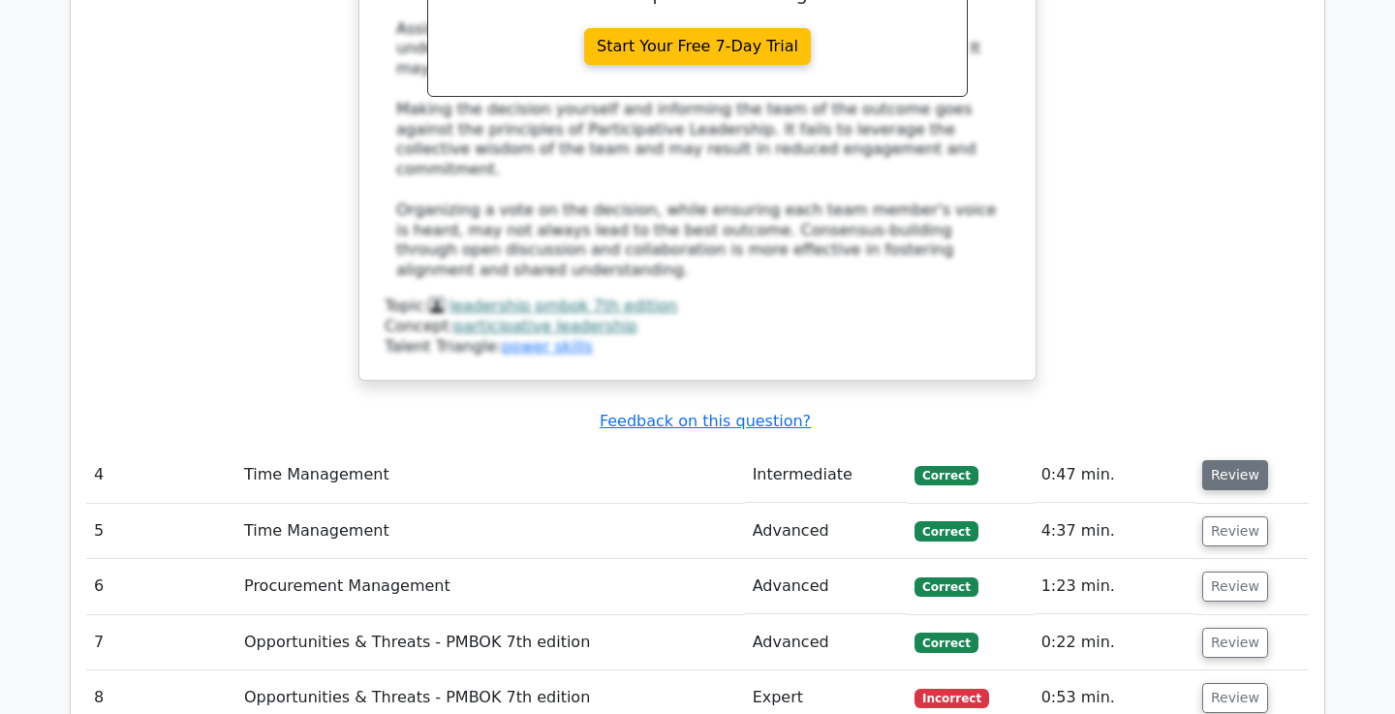
click at [1246, 460] on button "Review" at bounding box center [1235, 475] width 66 height 30
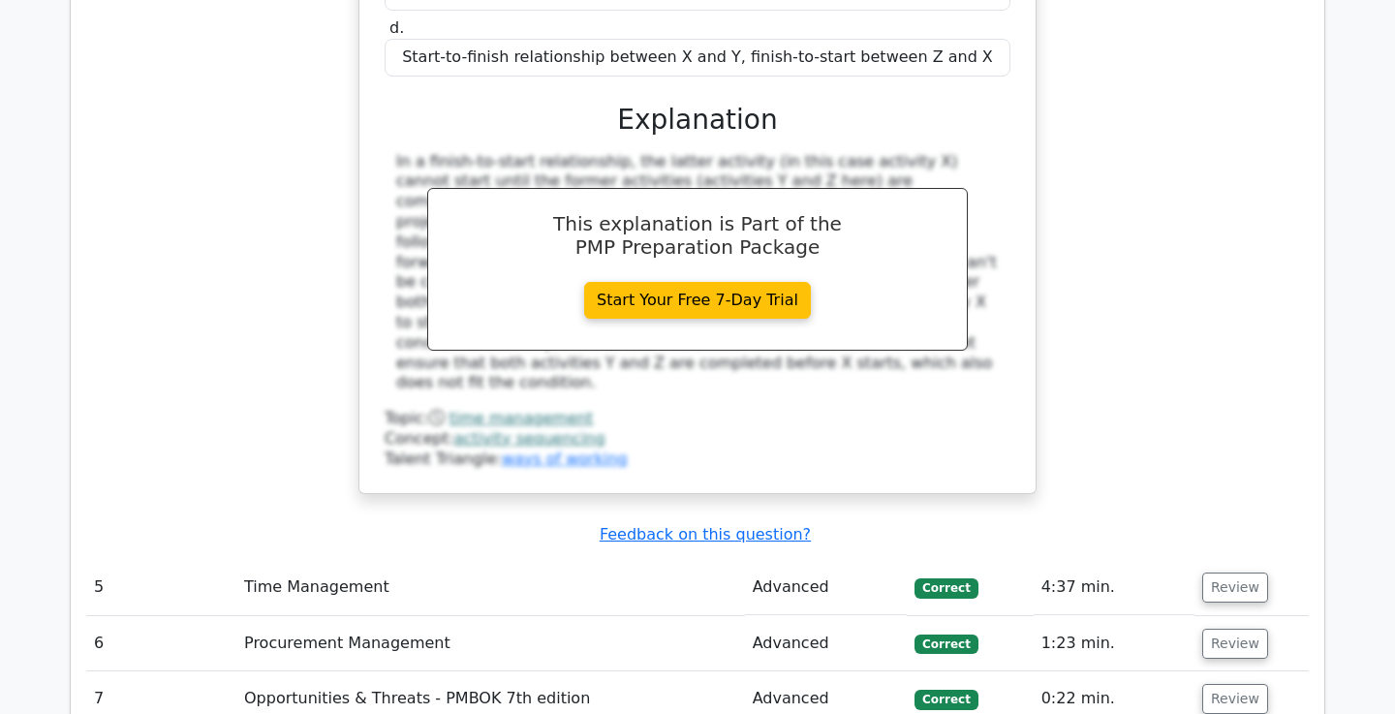
scroll to position [5387, 0]
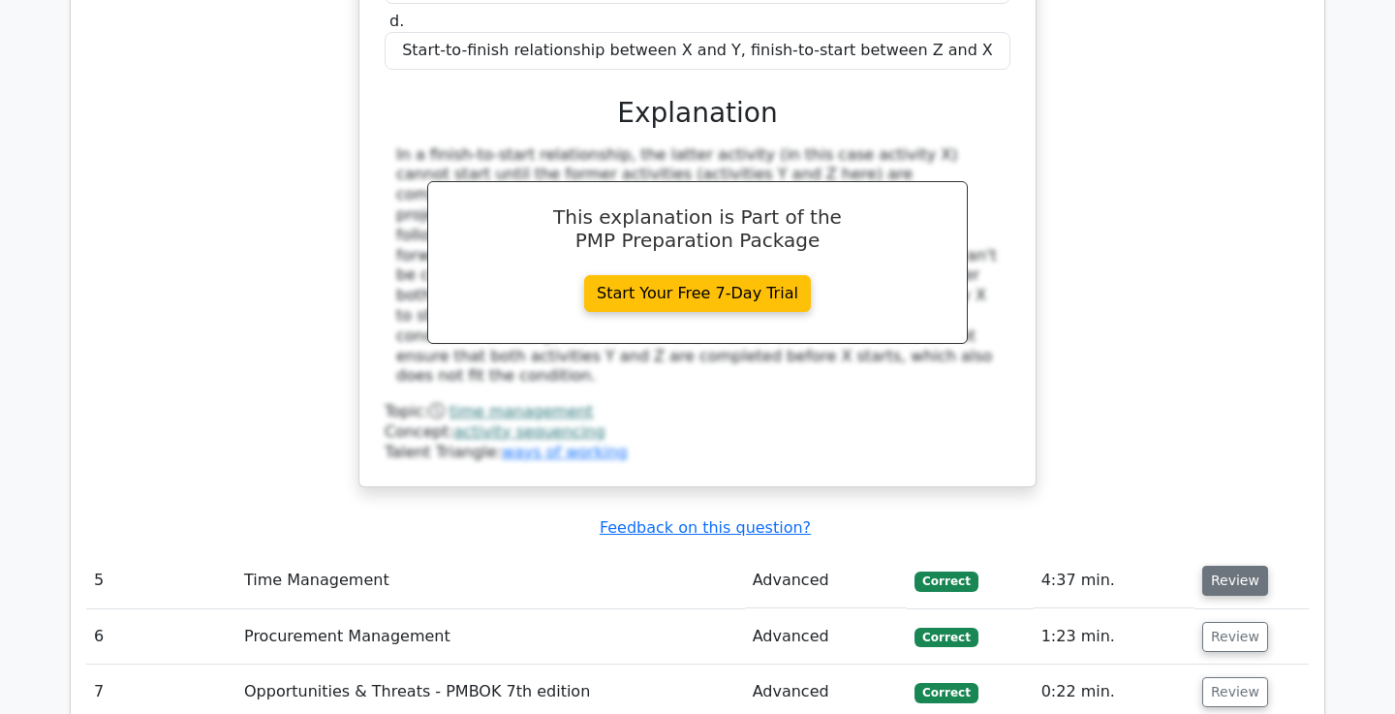
click at [1239, 566] on button "Review" at bounding box center [1235, 581] width 66 height 30
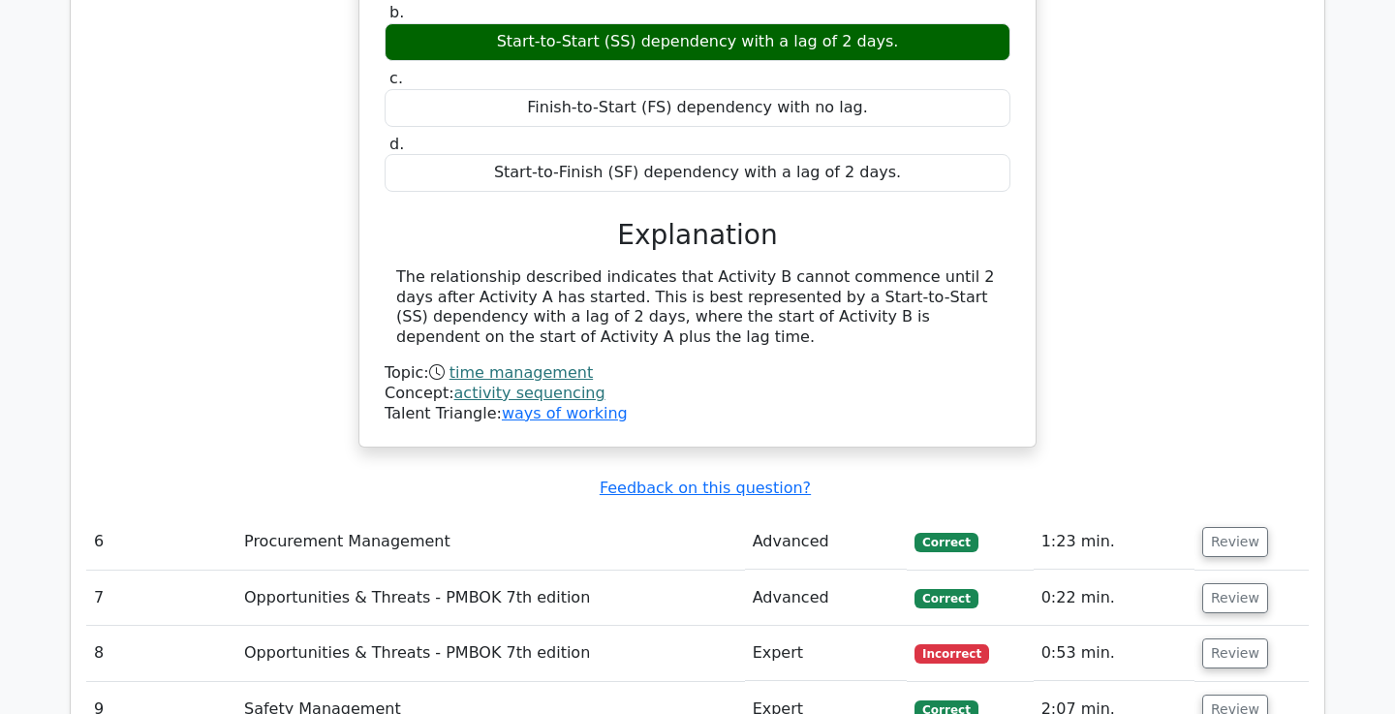
scroll to position [6184, 0]
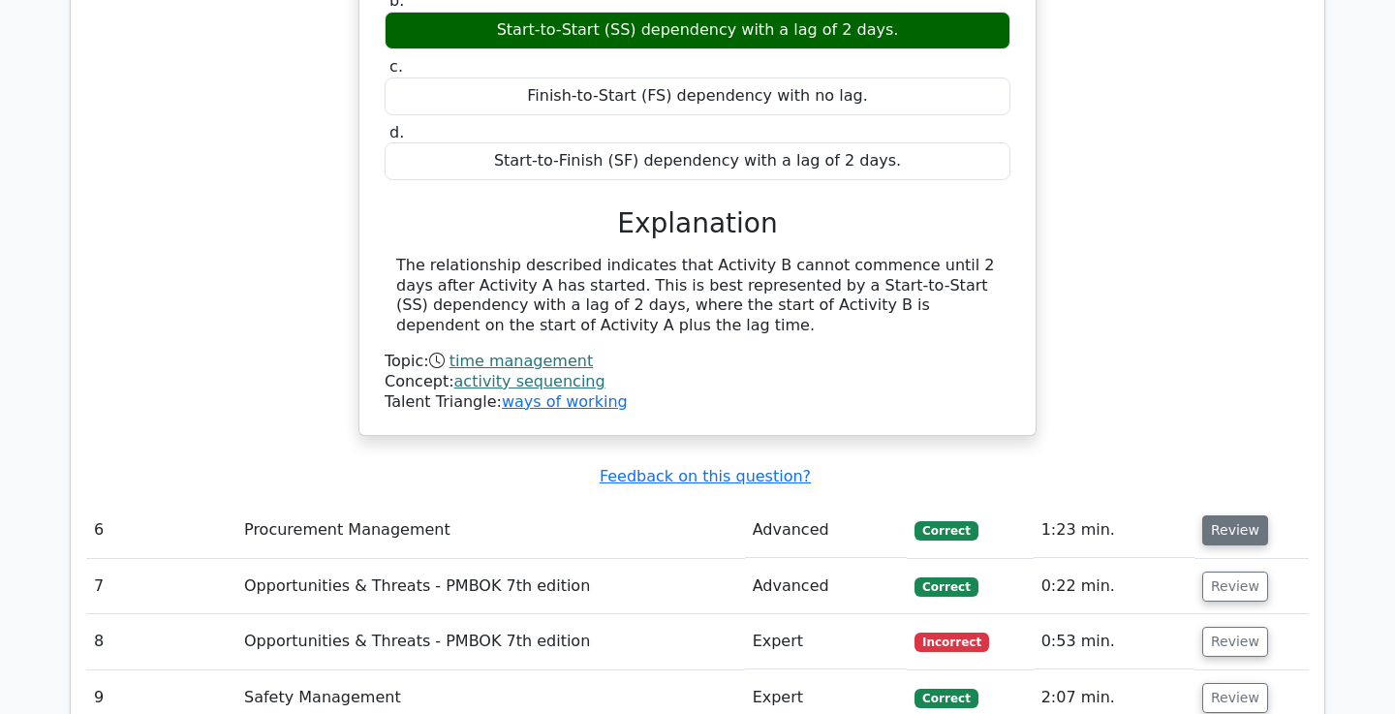
click at [1252, 515] on button "Review" at bounding box center [1235, 530] width 66 height 30
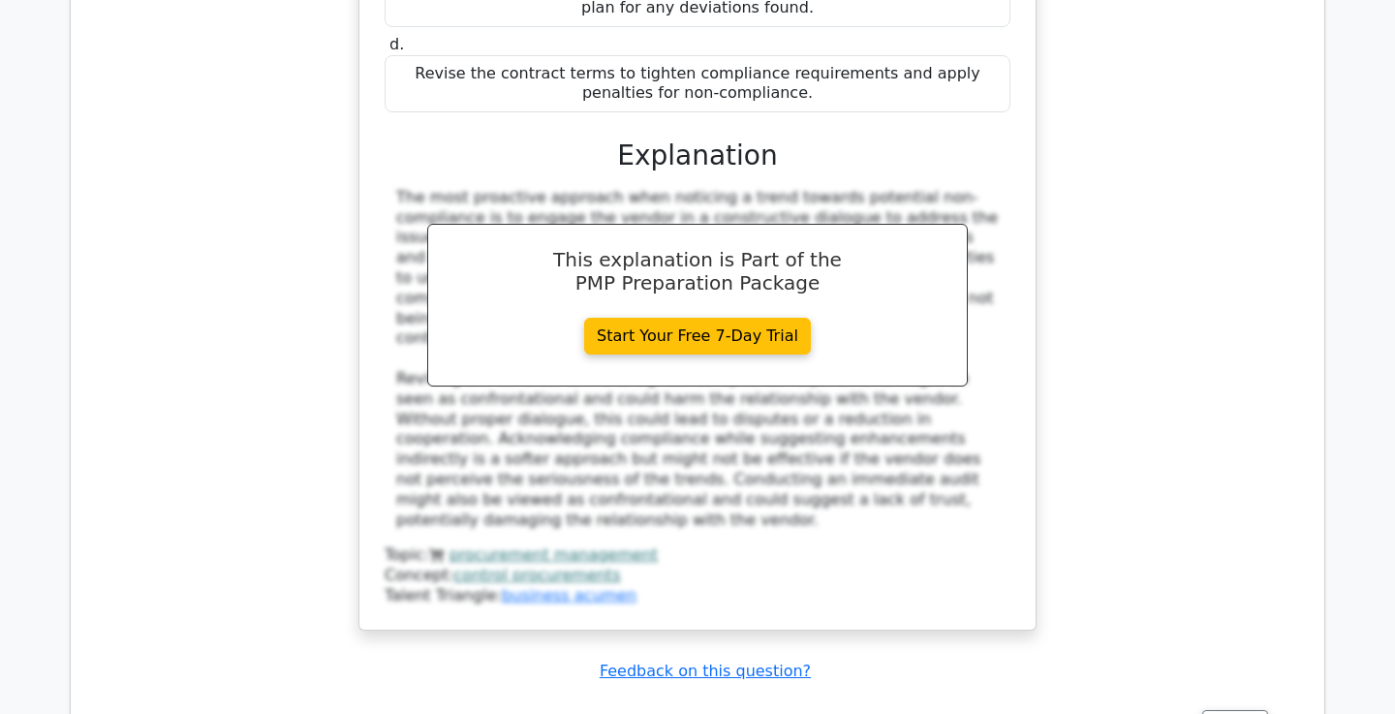
scroll to position [7150, 0]
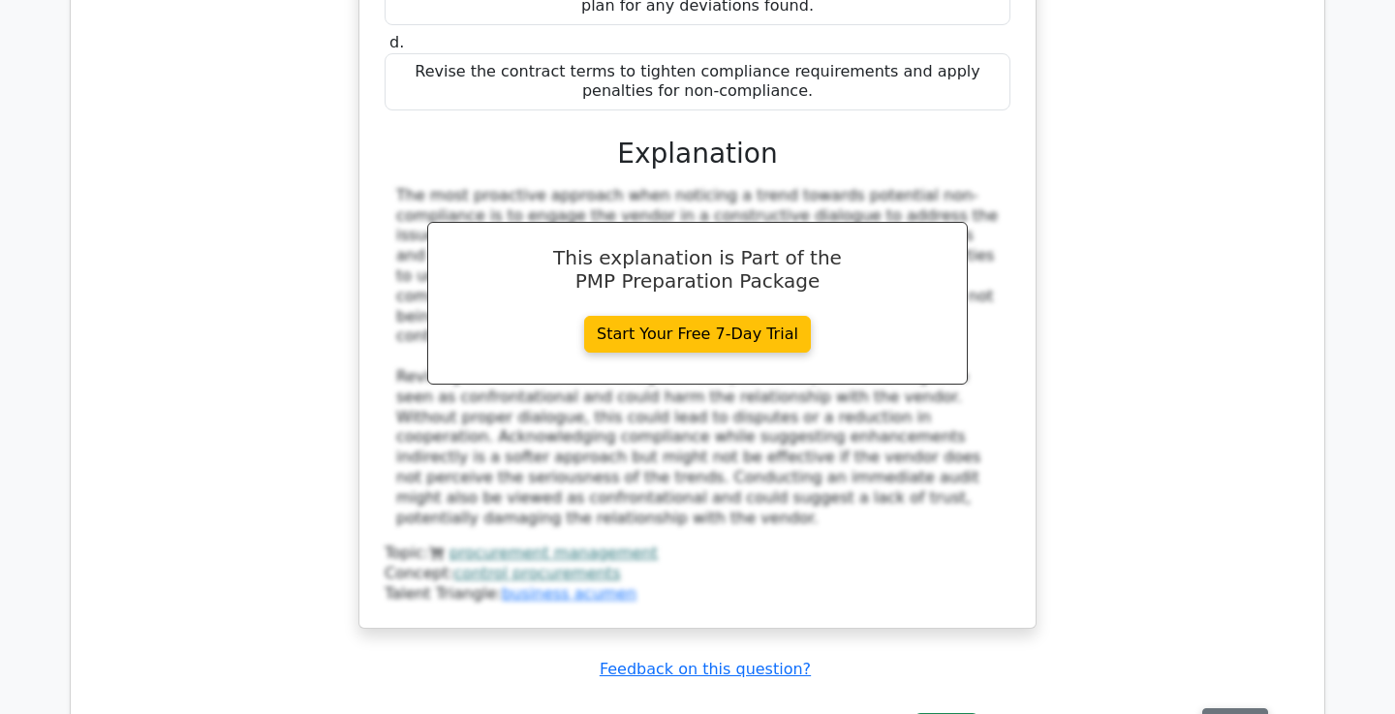
click at [1244, 708] on button "Review" at bounding box center [1235, 723] width 66 height 30
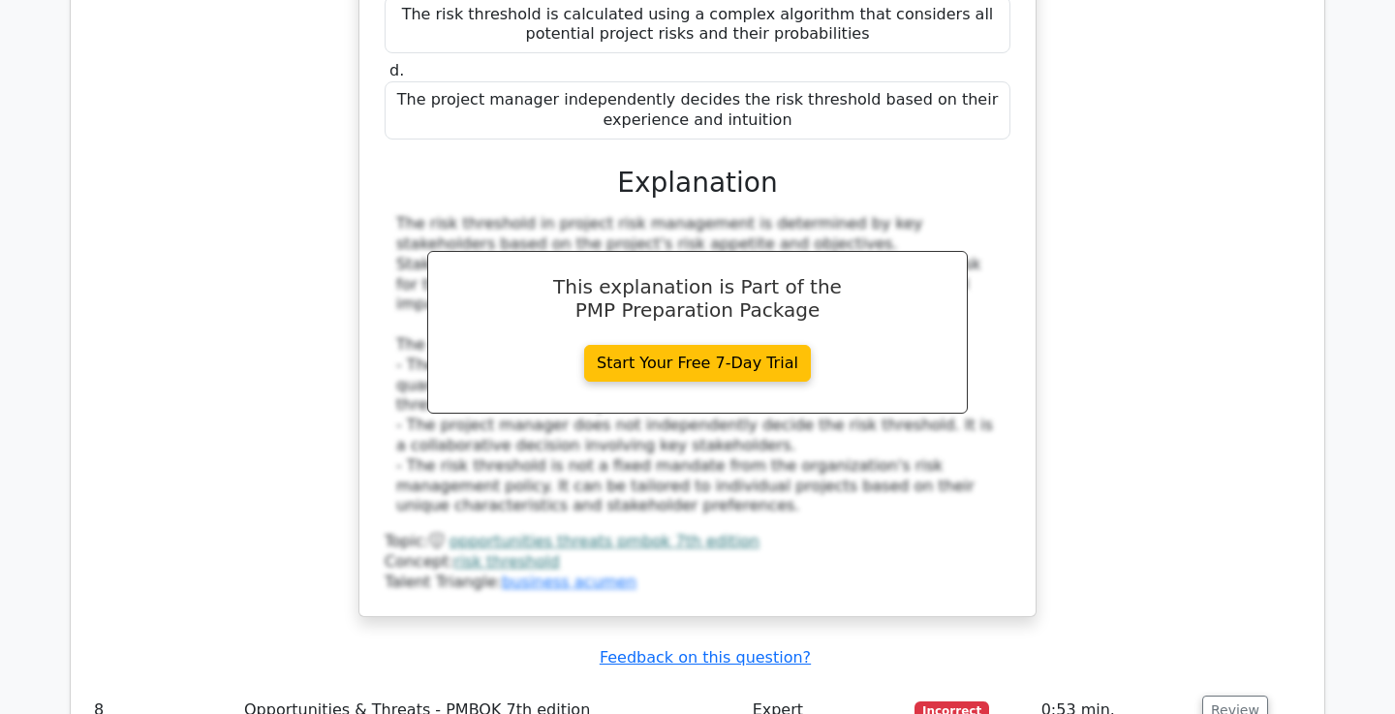
scroll to position [8315, 0]
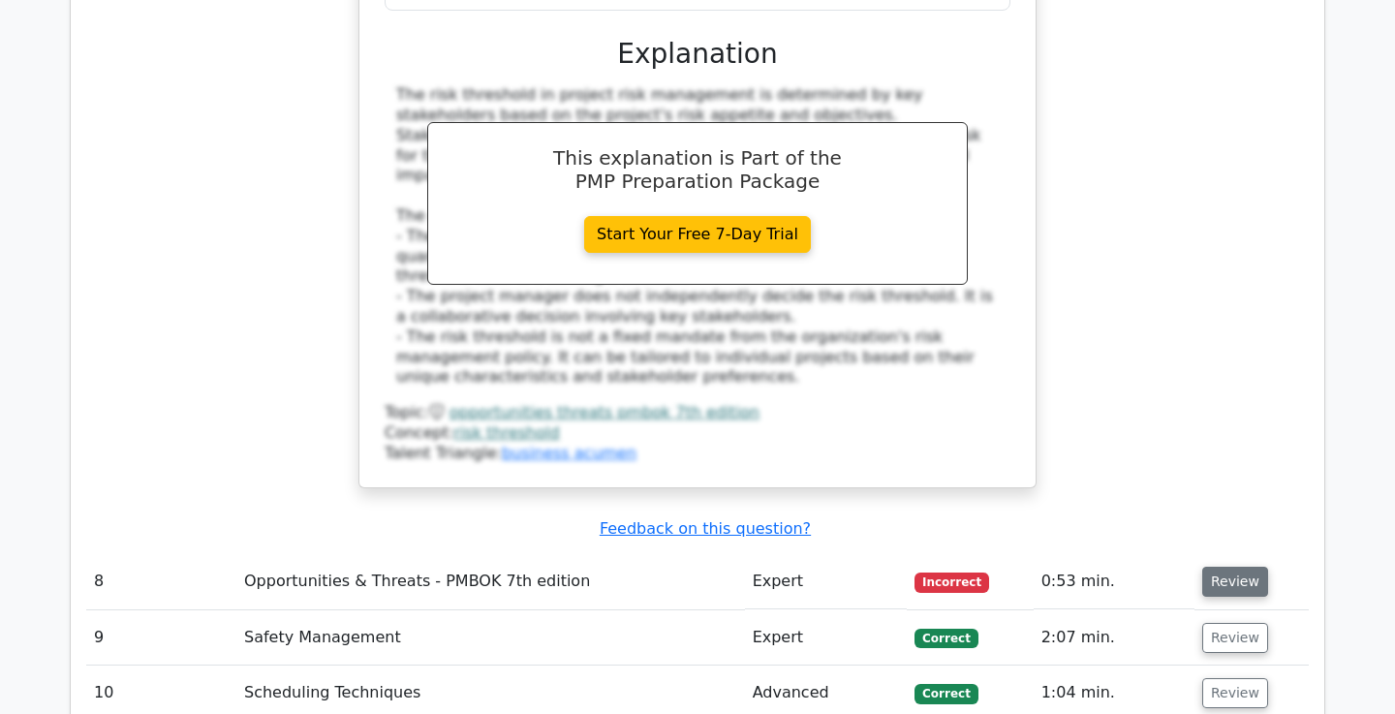
click at [1250, 567] on button "Review" at bounding box center [1235, 582] width 66 height 30
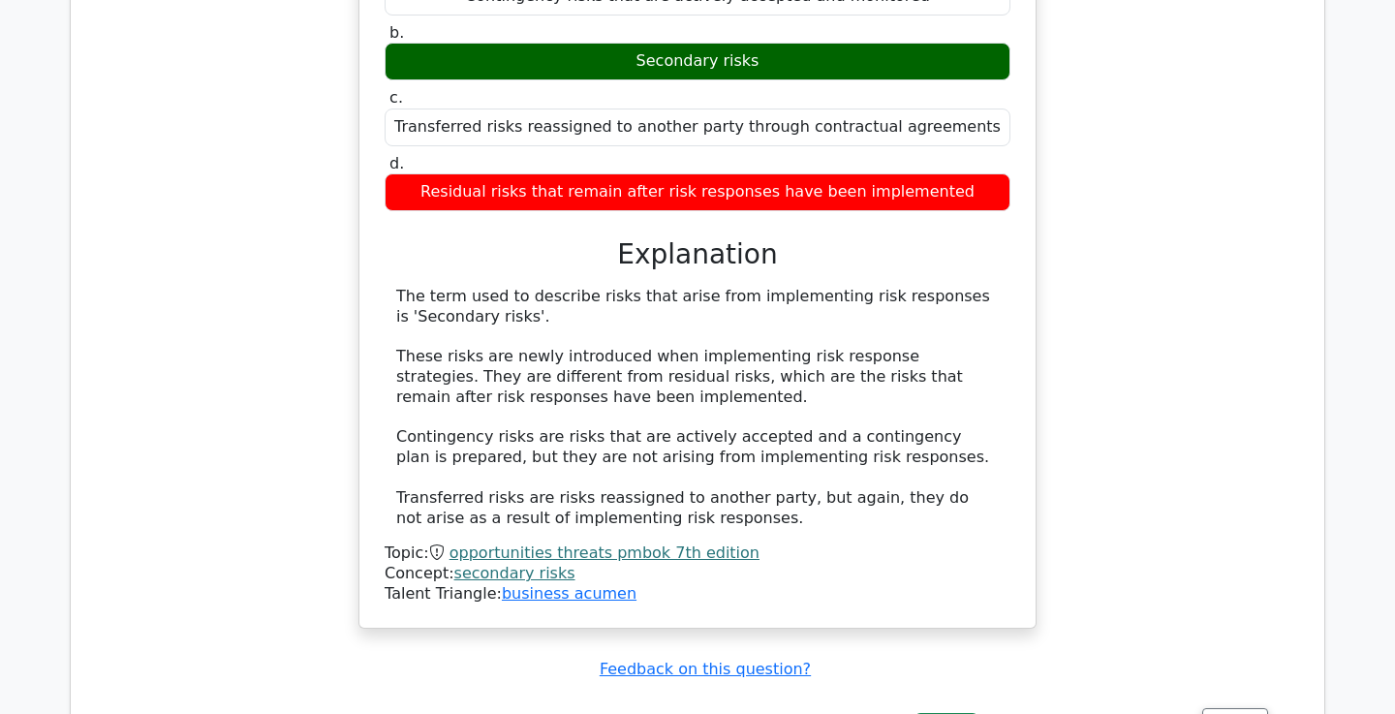
scroll to position [9087, 0]
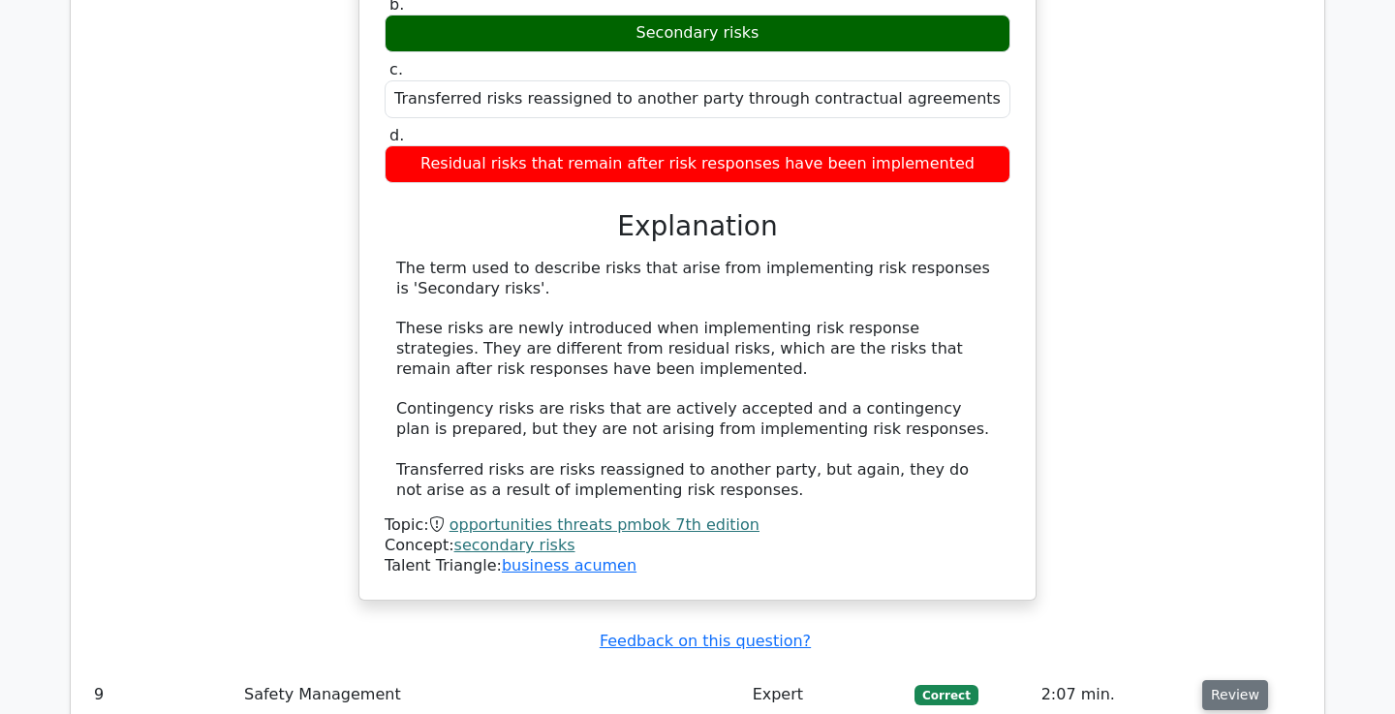
click at [1237, 680] on button "Review" at bounding box center [1235, 695] width 66 height 30
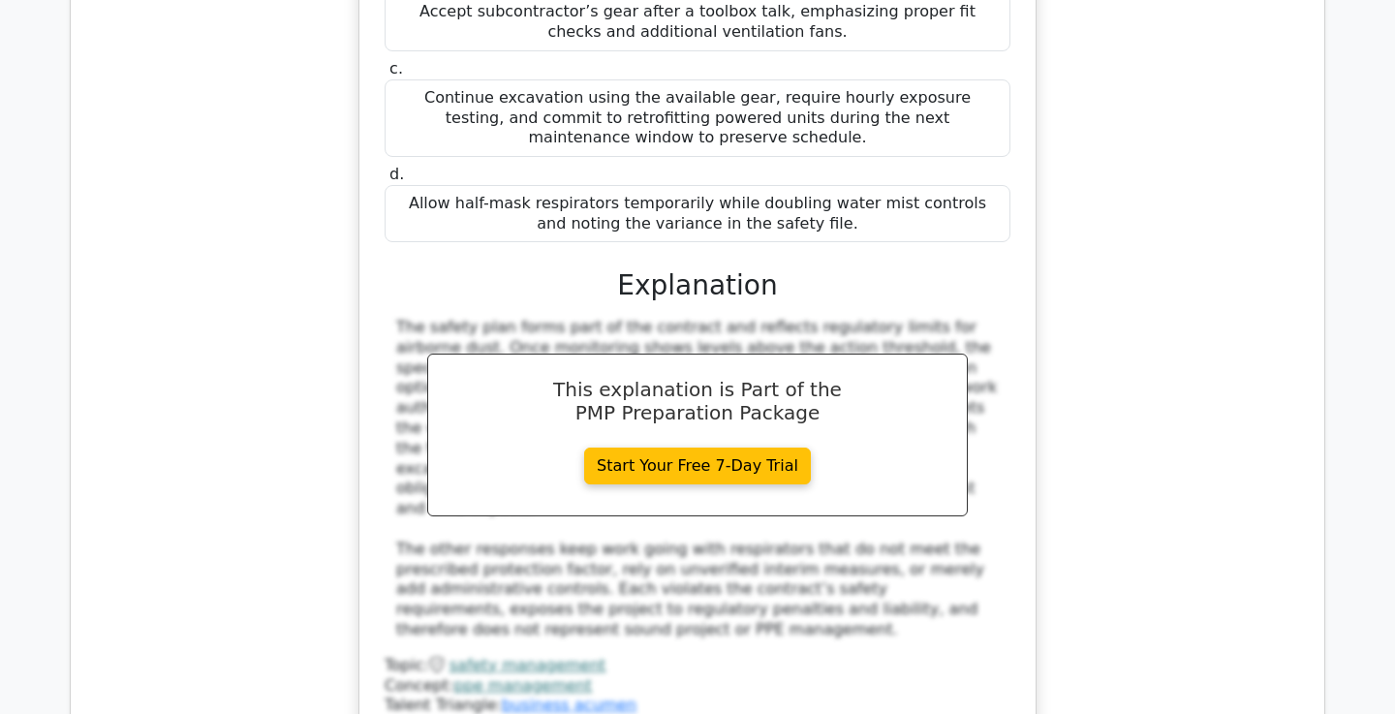
scroll to position [10162, 0]
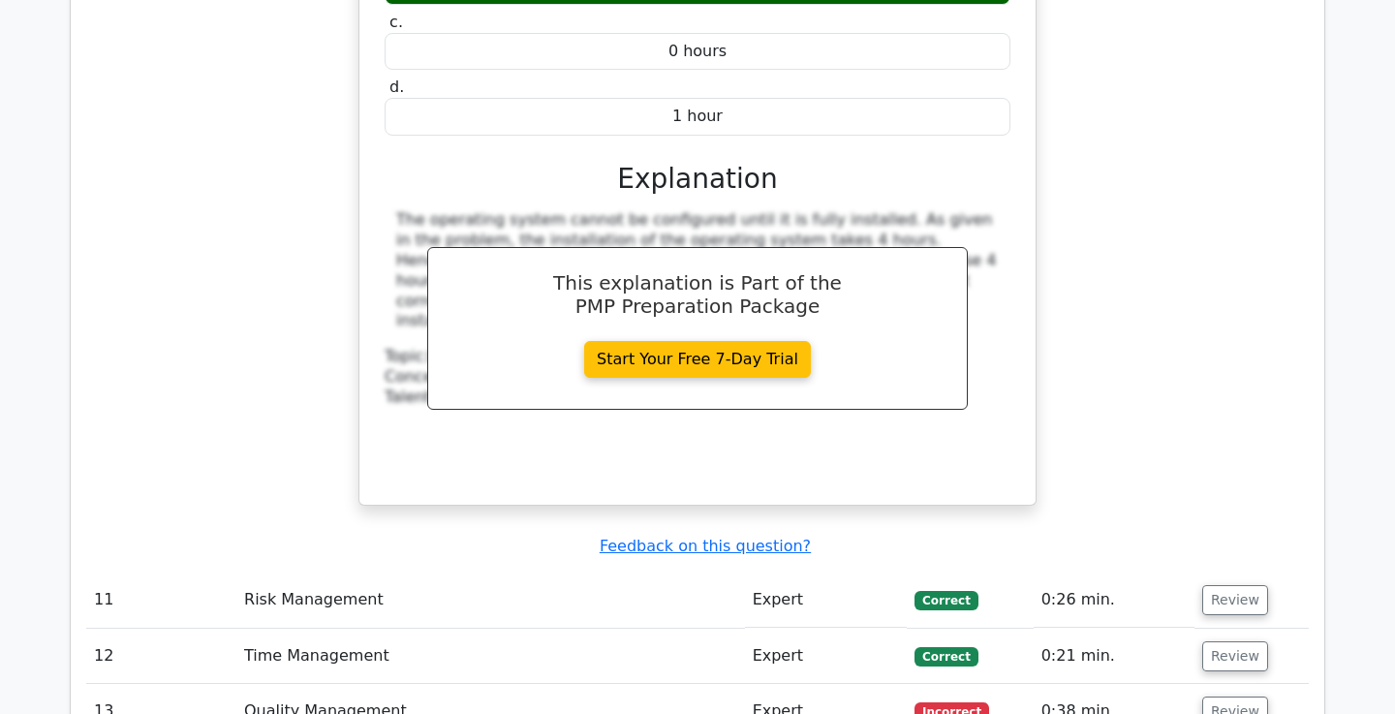
scroll to position [11206, 0]
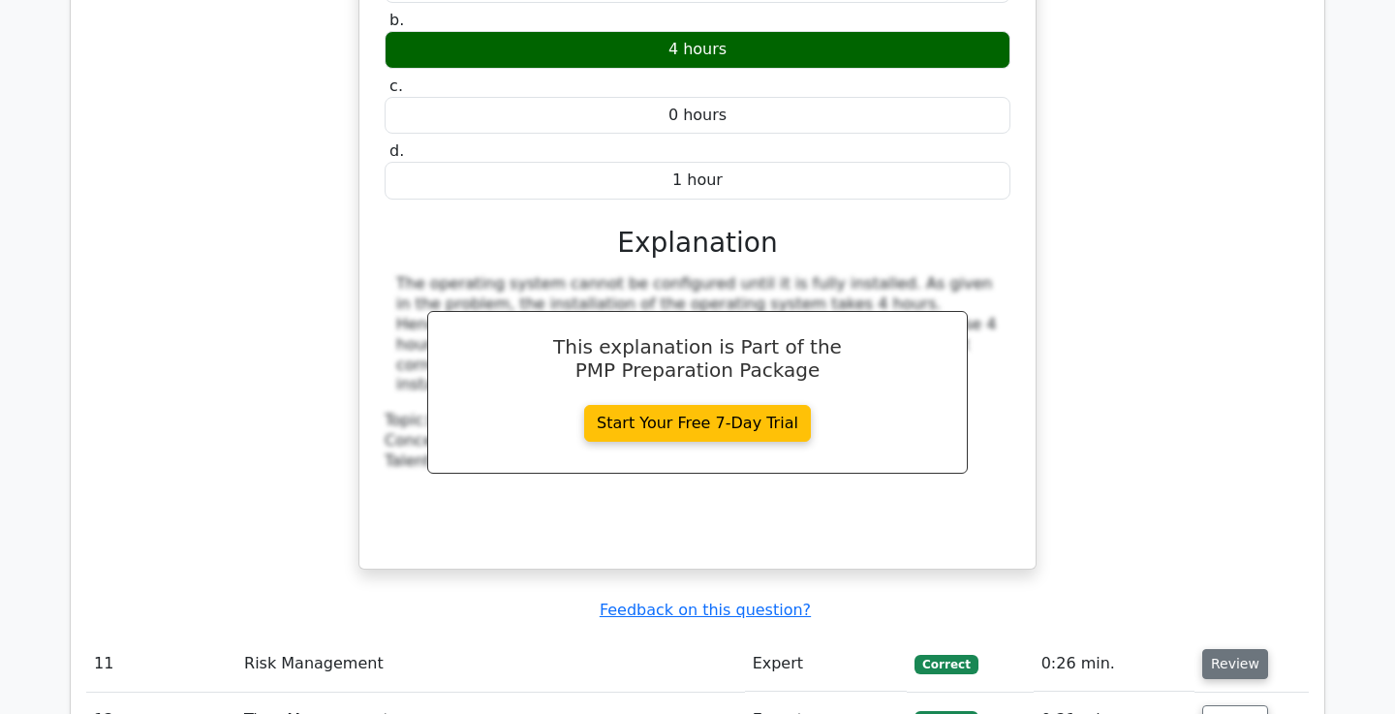
click at [1239, 649] on button "Review" at bounding box center [1235, 664] width 66 height 30
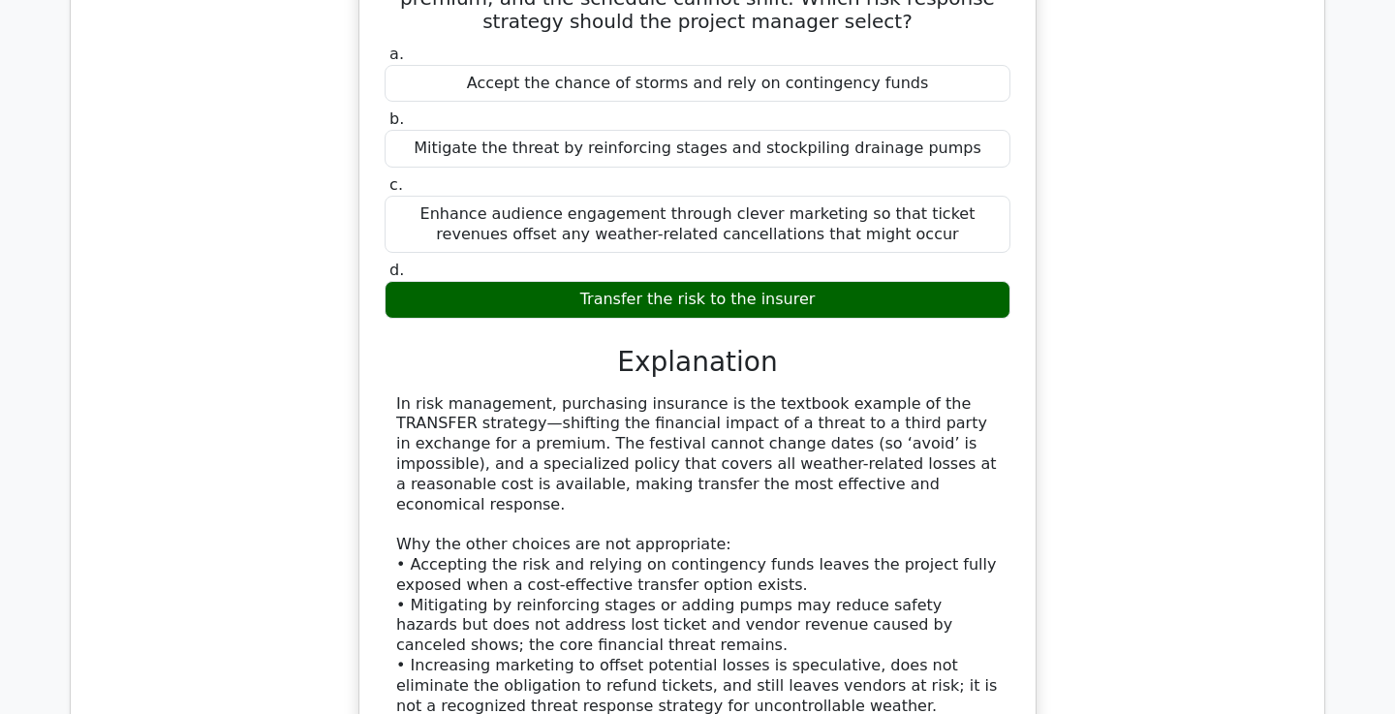
scroll to position [12149, 0]
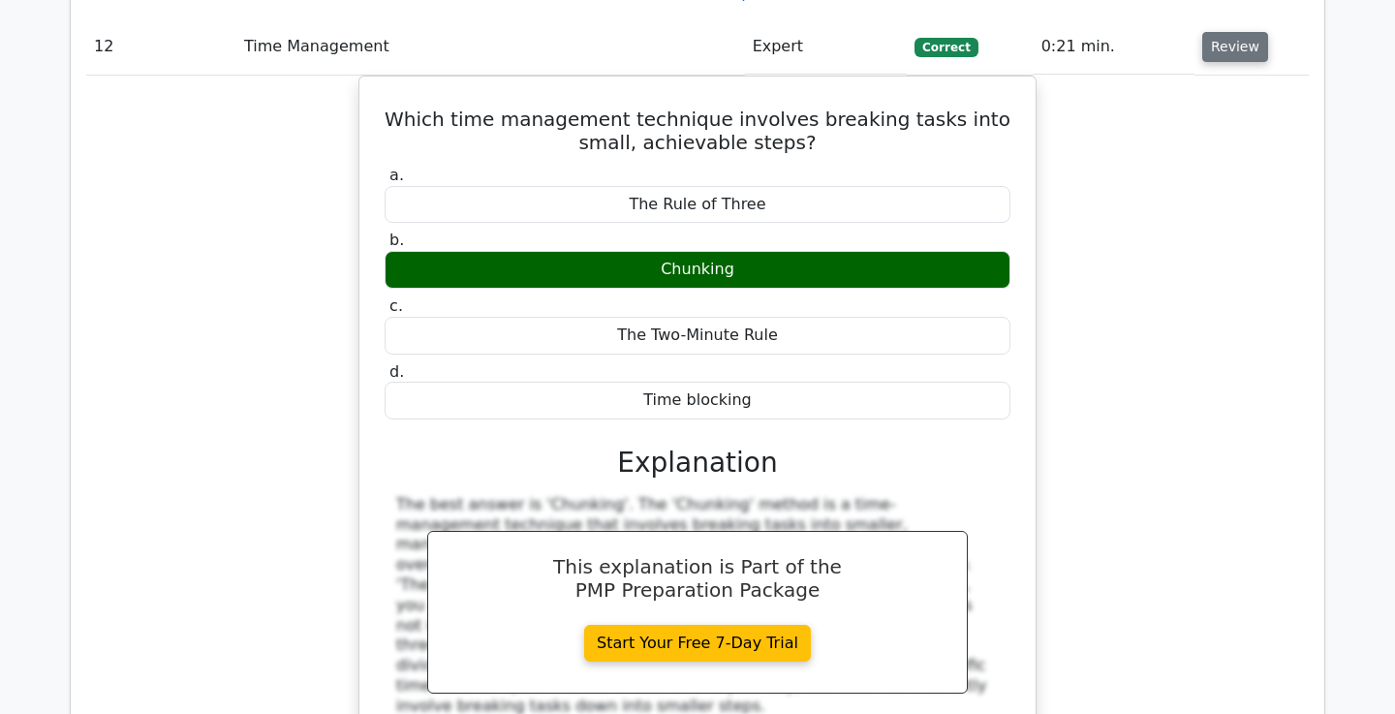
scroll to position [12947, 0]
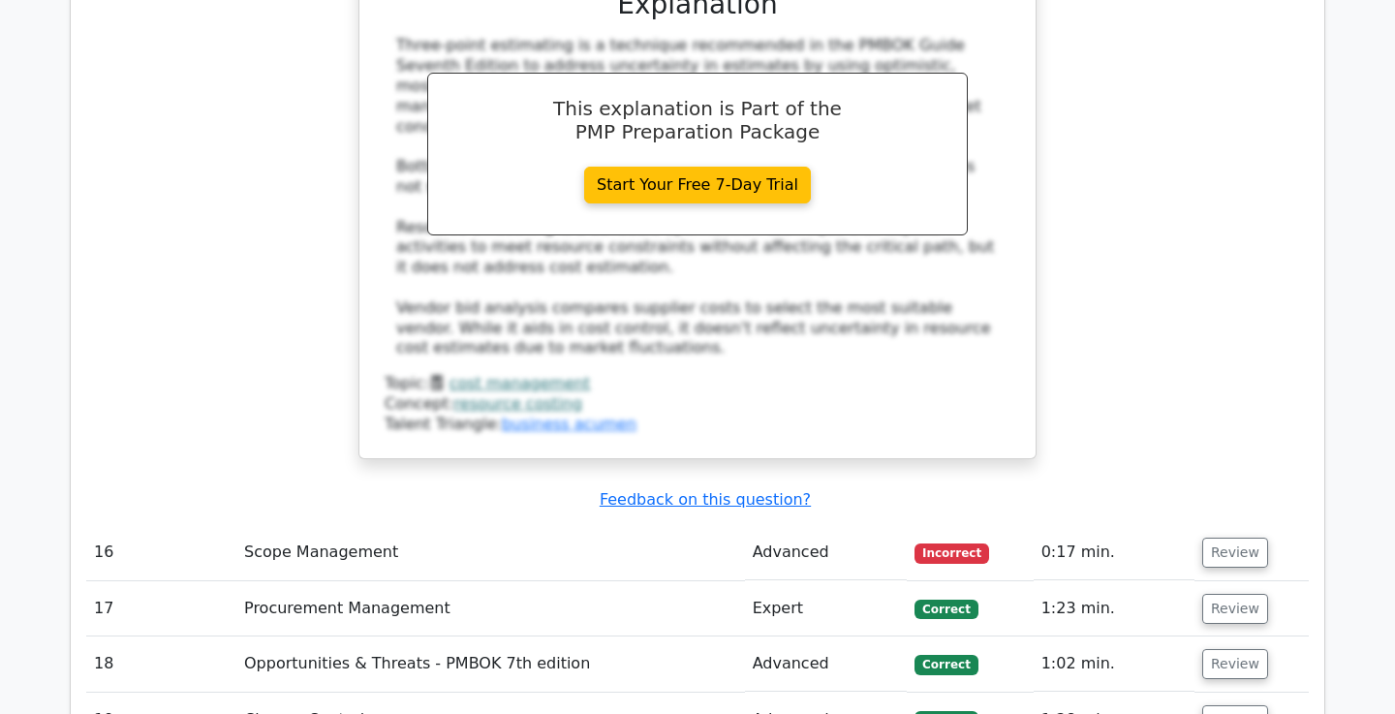
scroll to position [14444, 0]
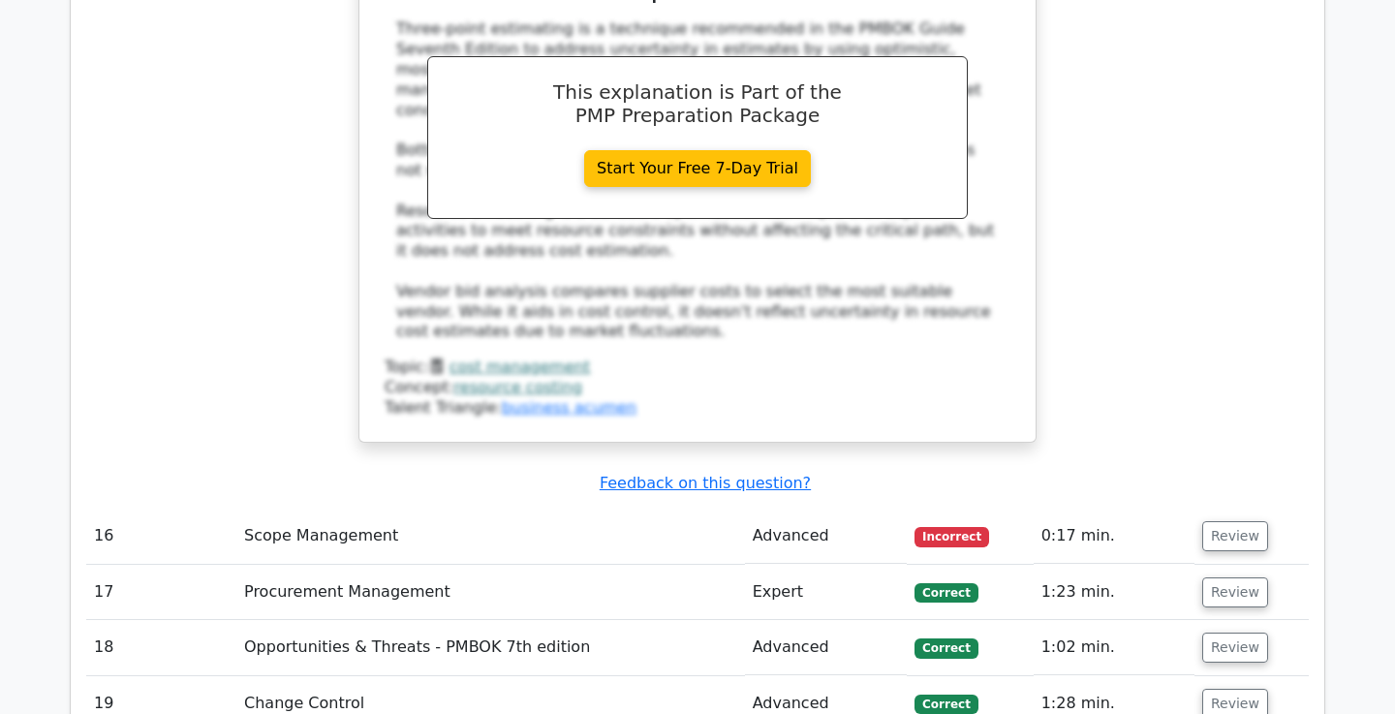
click at [1208, 689] on button "Review" at bounding box center [1235, 704] width 66 height 30
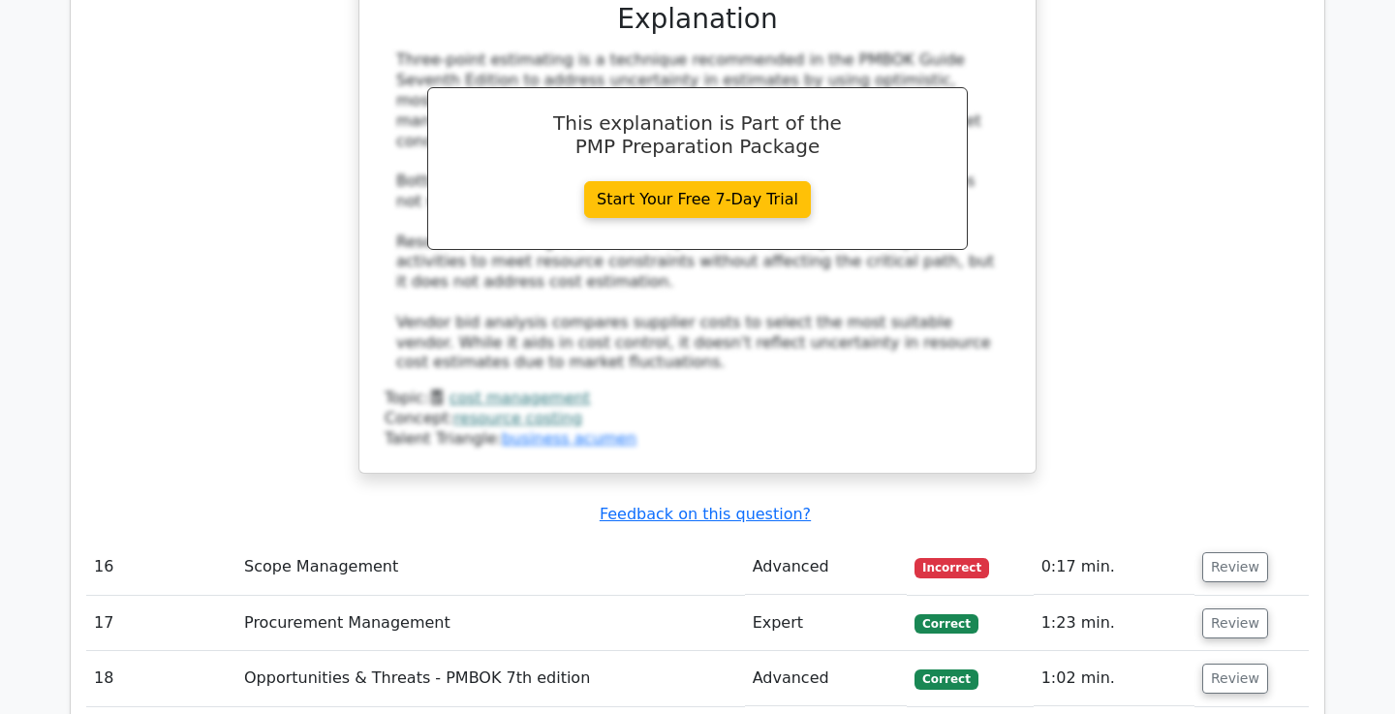
scroll to position [14409, 0]
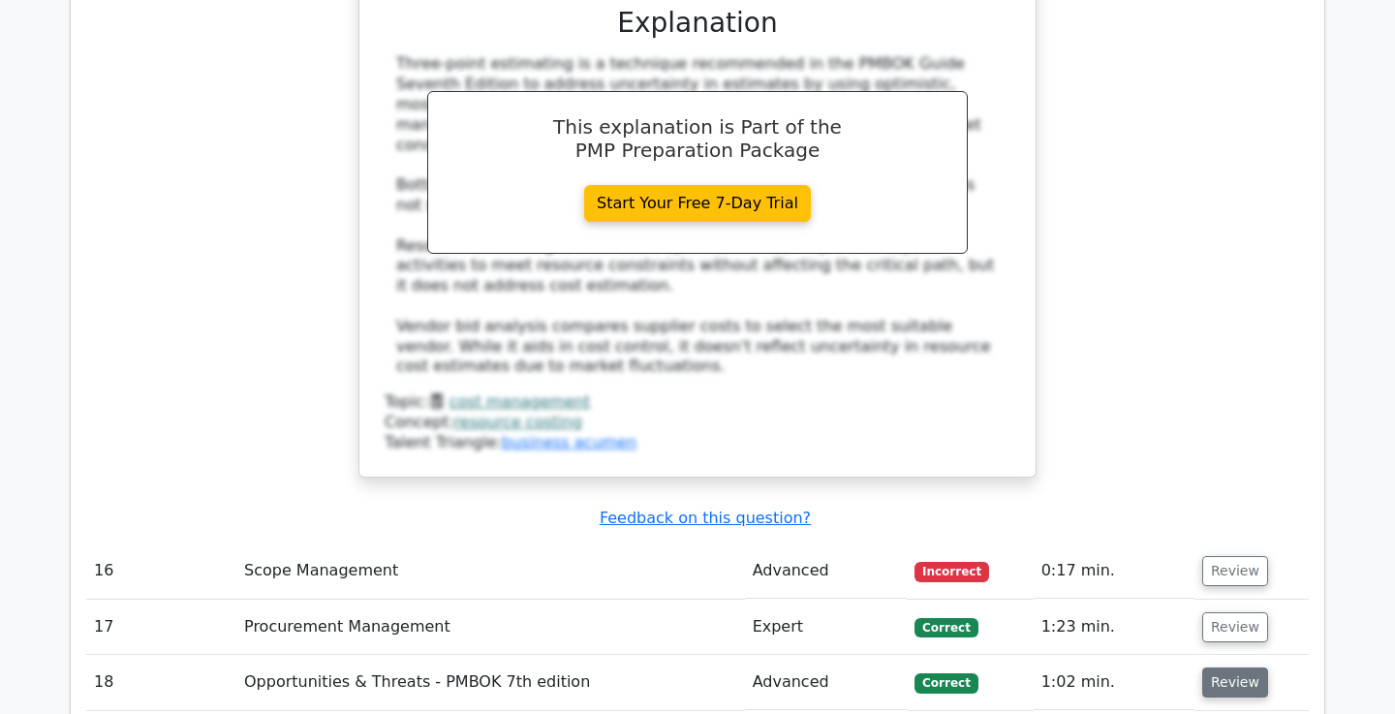
click at [1221, 668] on button "Review" at bounding box center [1235, 683] width 66 height 30
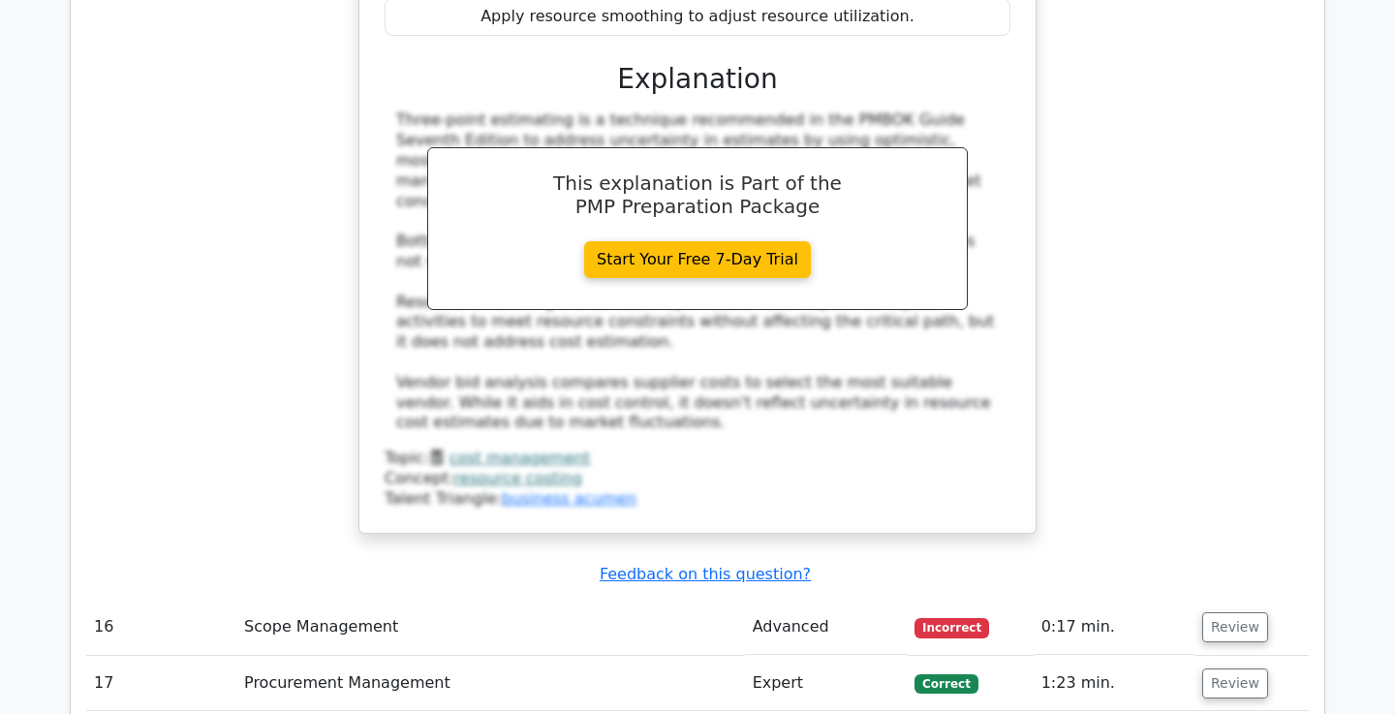
scroll to position [14319, 0]
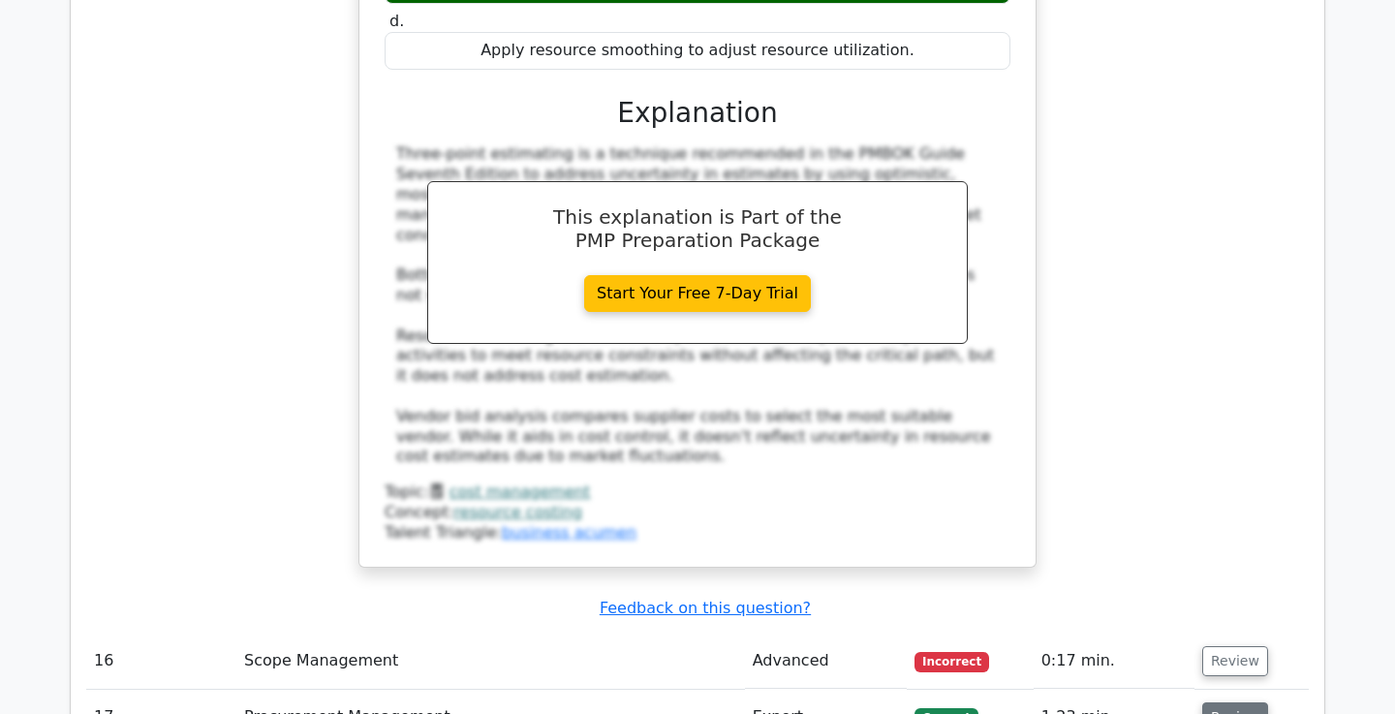
click at [1221, 702] on button "Review" at bounding box center [1235, 717] width 66 height 30
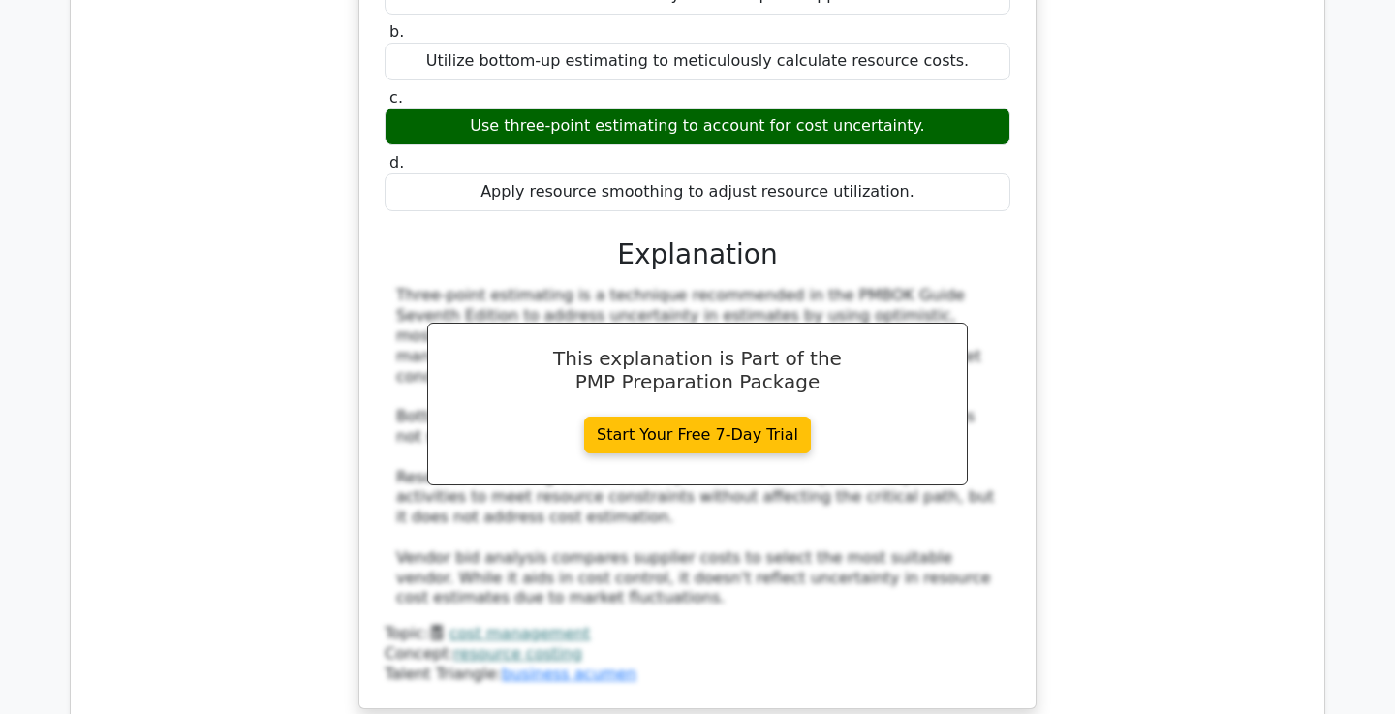
scroll to position [14197, 0]
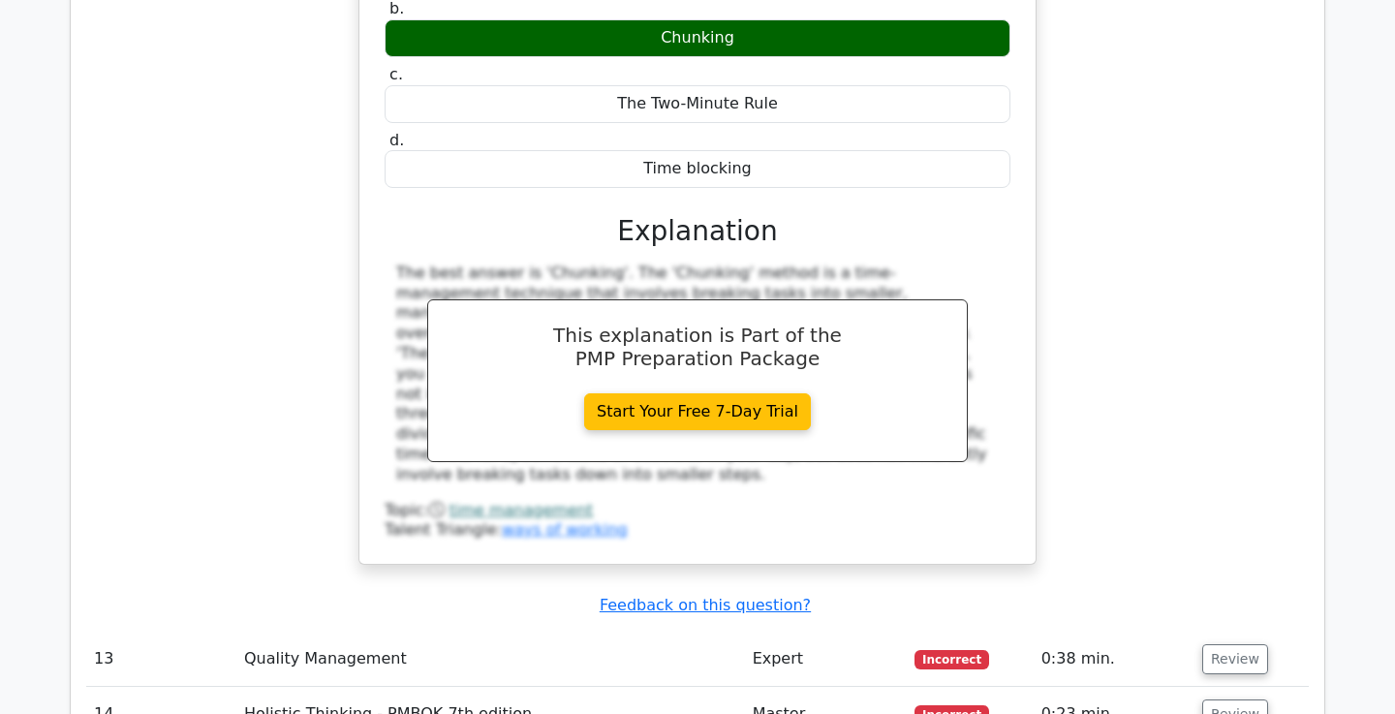
scroll to position [13174, 0]
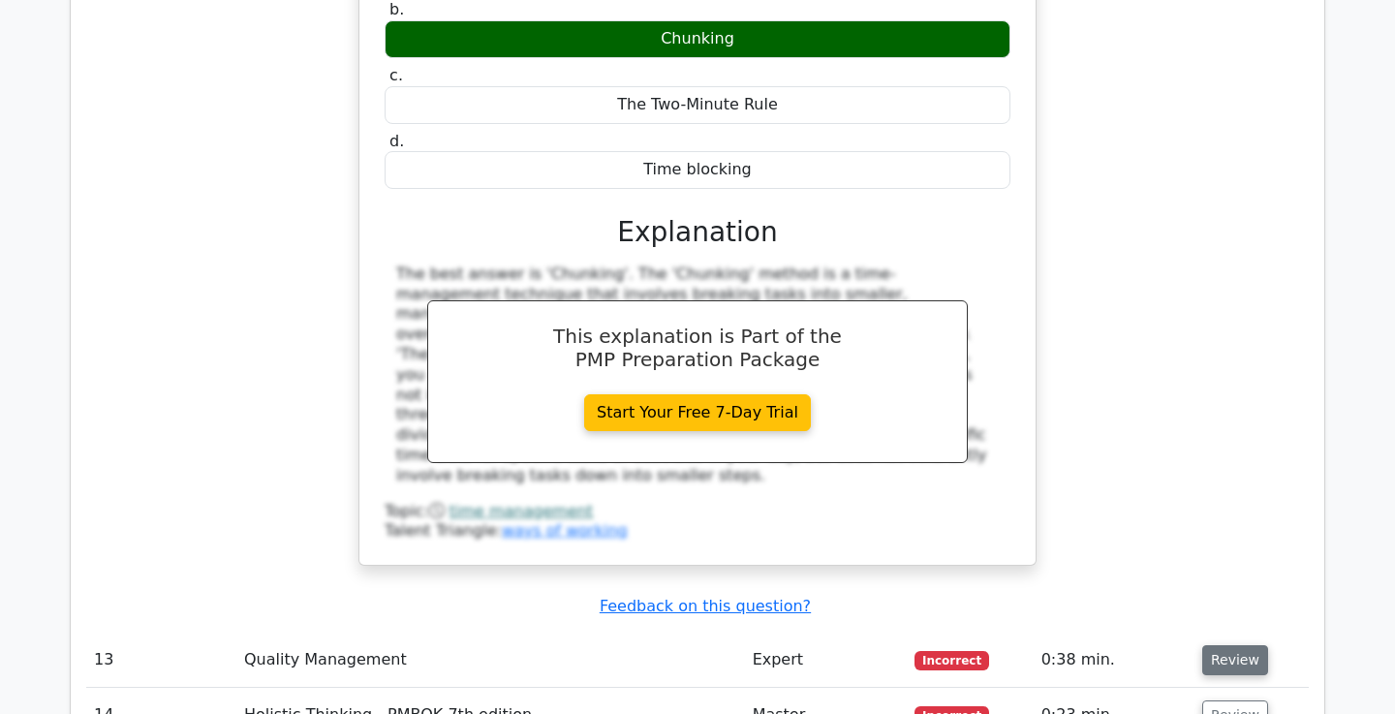
click at [1230, 645] on button "Review" at bounding box center [1235, 660] width 66 height 30
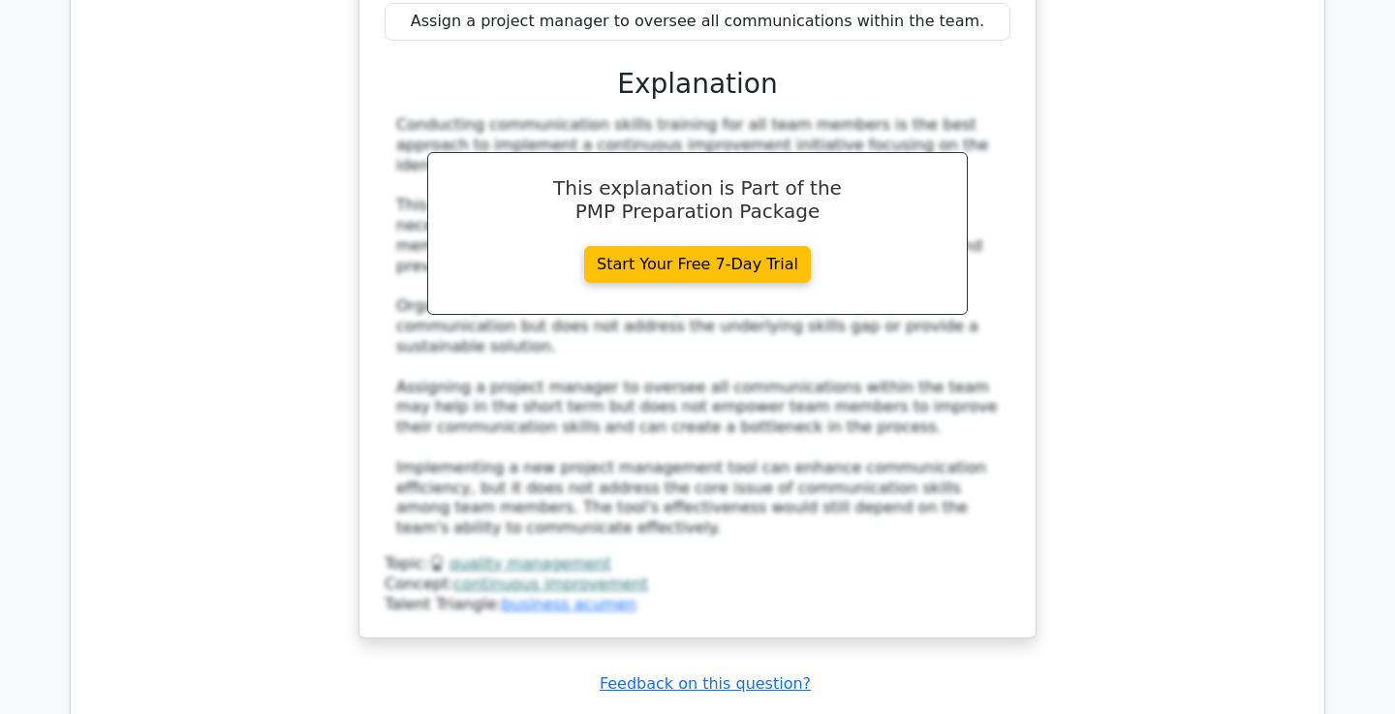
scroll to position [14266, 0]
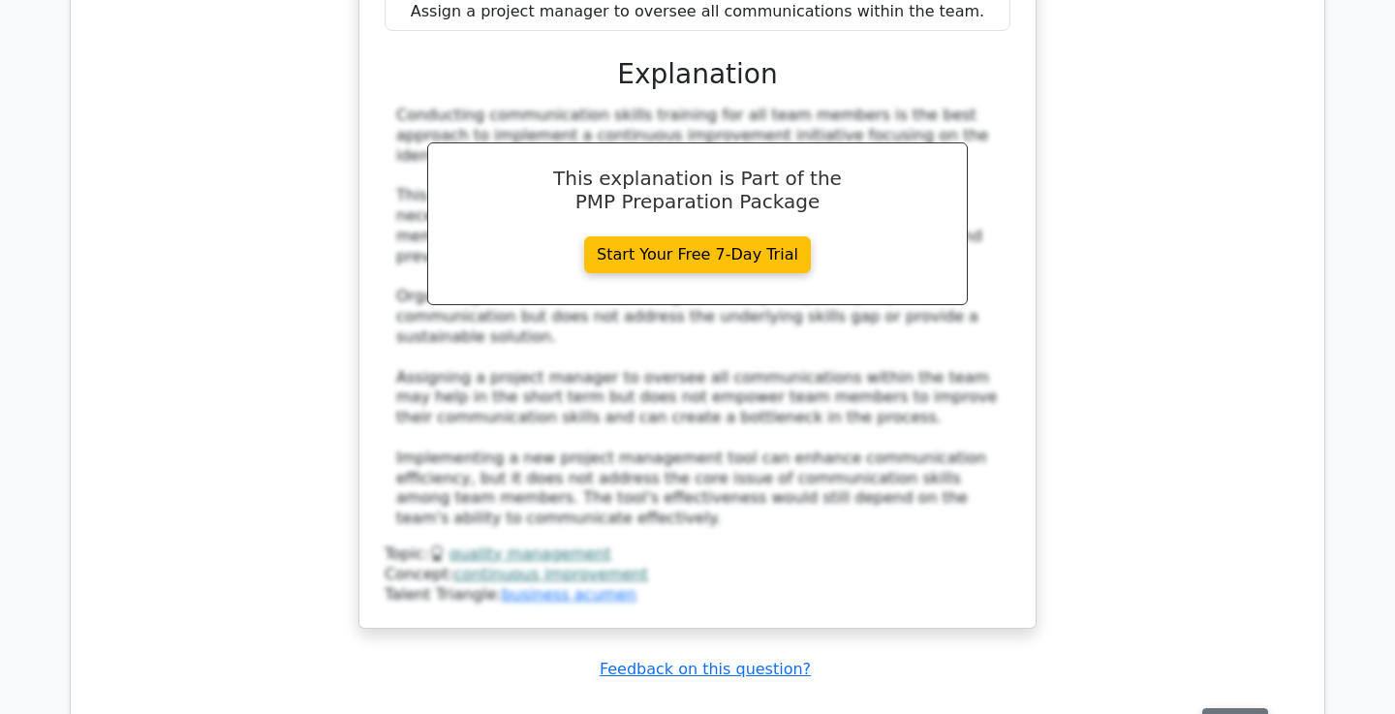
click at [1206, 708] on button "Review" at bounding box center [1235, 723] width 66 height 30
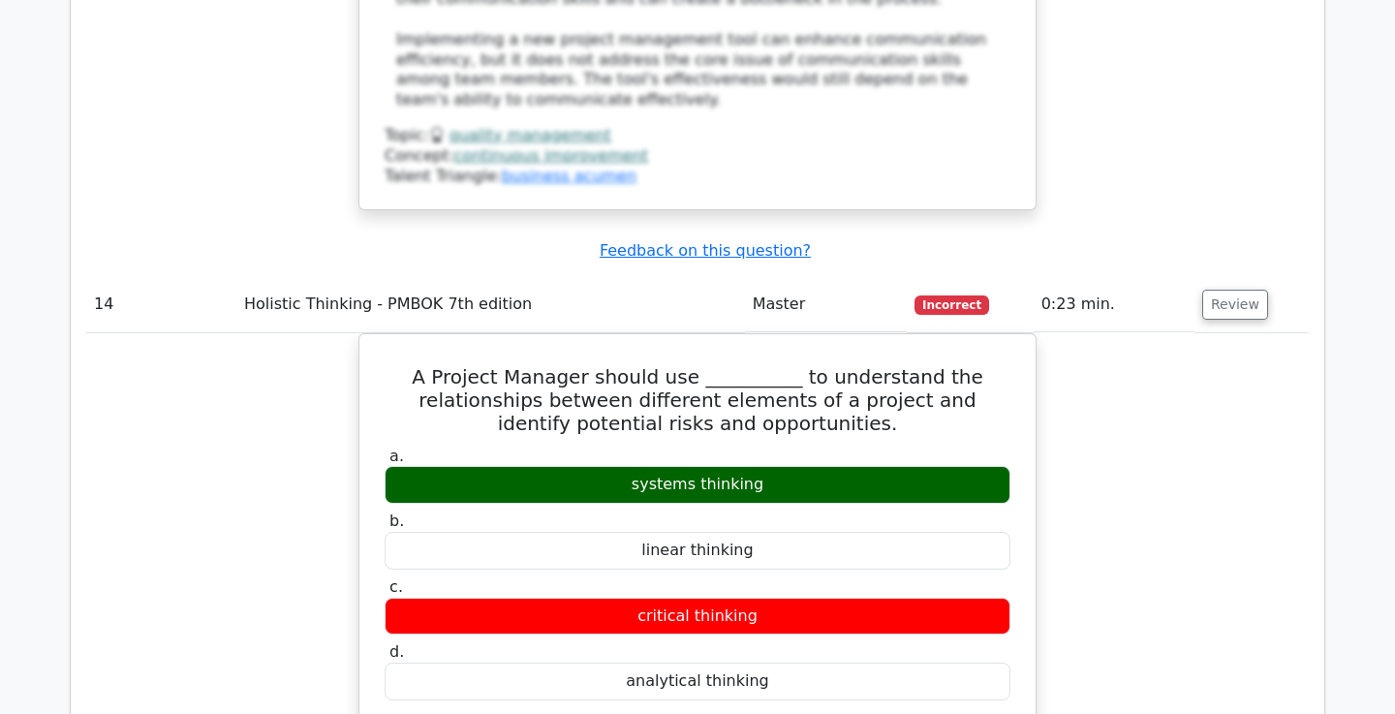
scroll to position [14742, 0]
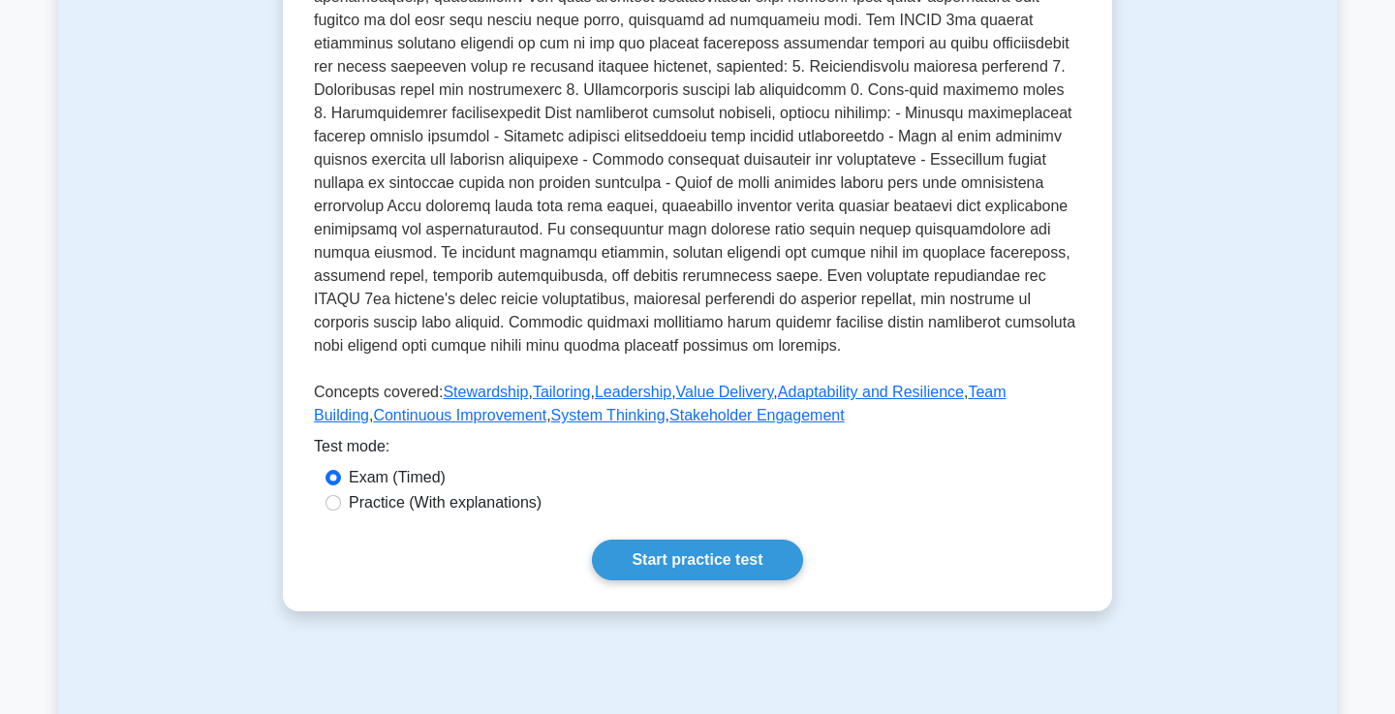
scroll to position [609, 0]
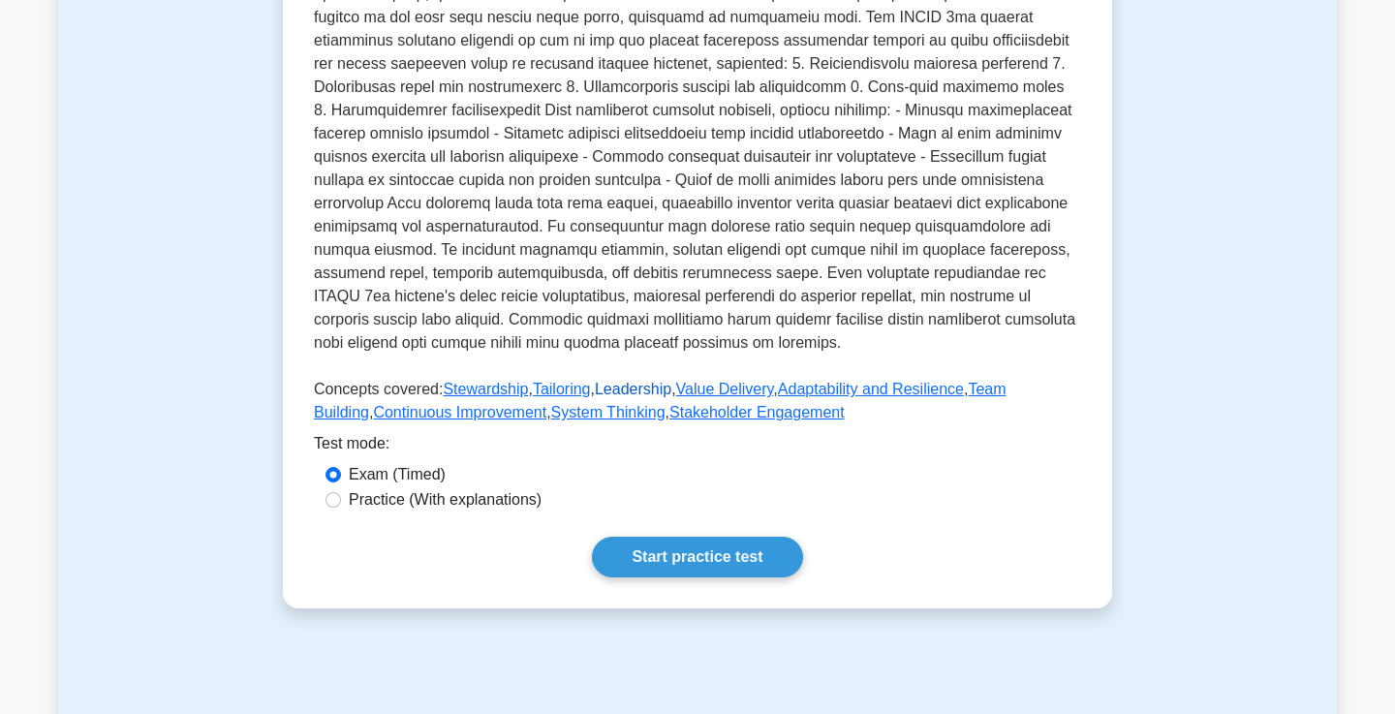
click at [658, 386] on link "Leadership" at bounding box center [633, 389] width 77 height 16
